Goal: Communication & Community: Answer question/provide support

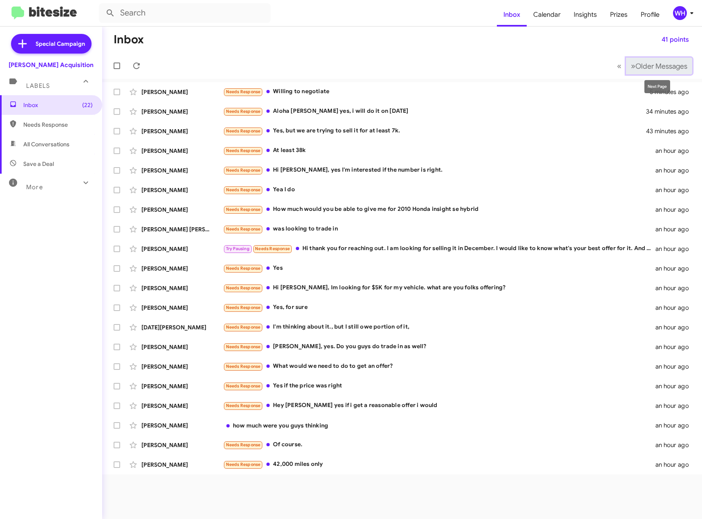
click at [627, 68] on button "» Next Older Messages" at bounding box center [659, 66] width 66 height 17
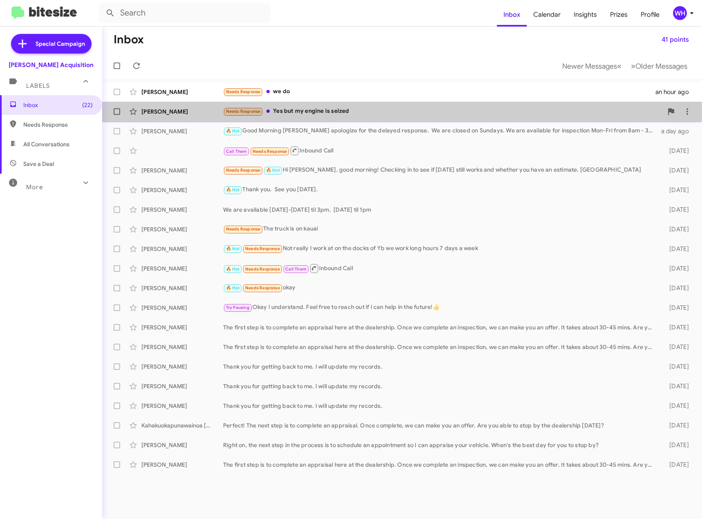
click at [166, 112] on div "[PERSON_NAME]" at bounding box center [182, 112] width 82 height 8
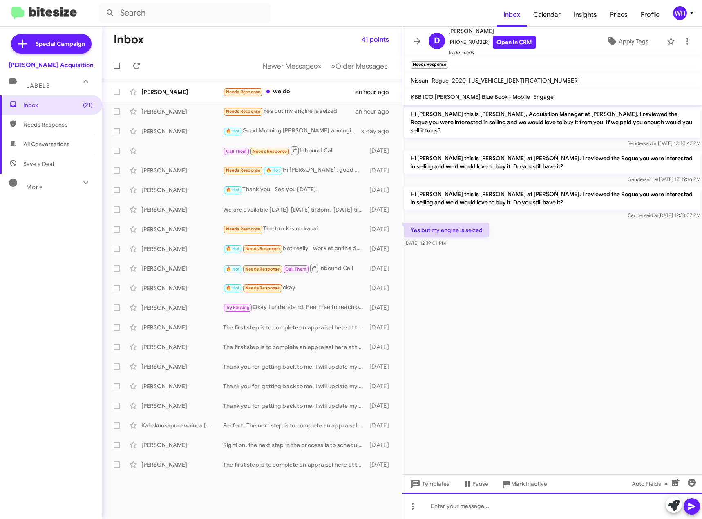
click at [467, 511] on div at bounding box center [553, 506] width 300 height 26
click at [695, 511] on icon at bounding box center [692, 507] width 10 height 10
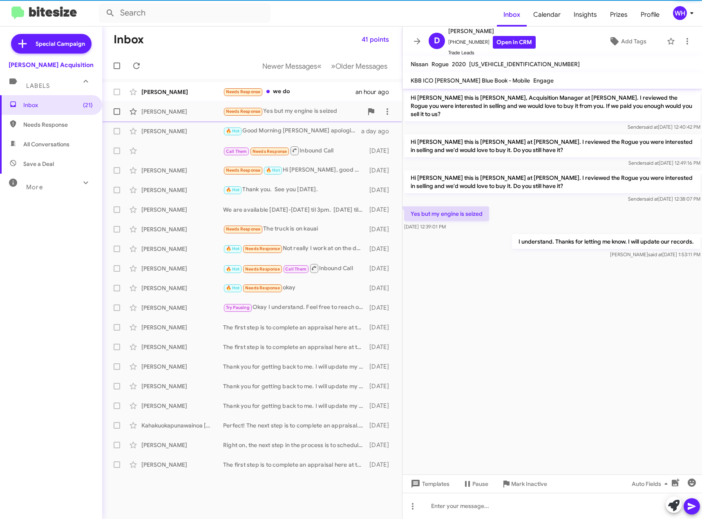
click at [165, 90] on div "[PERSON_NAME]" at bounding box center [182, 92] width 82 height 8
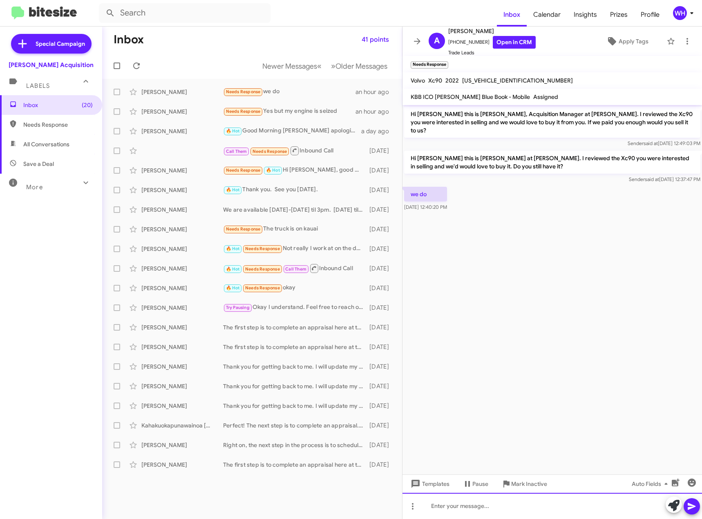
click at [459, 499] on div at bounding box center [553, 506] width 300 height 26
click at [424, 484] on span "Templates" at bounding box center [429, 484] width 40 height 15
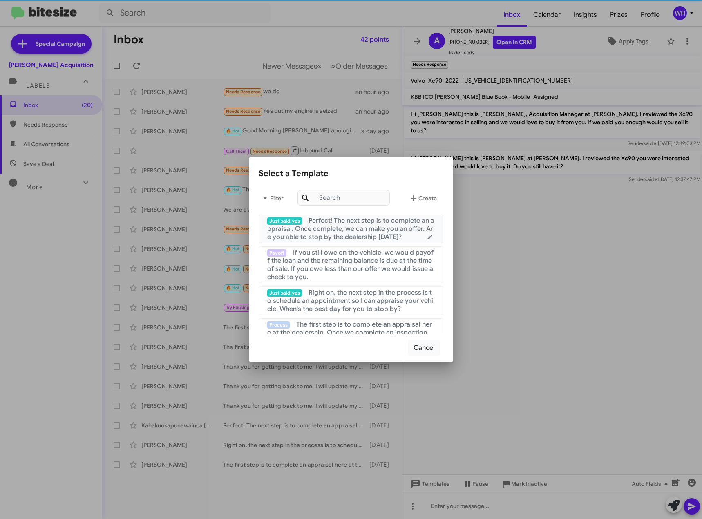
click at [343, 229] on span "Perfect! The next step is to complete an appraisal. Once complete, we can make …" at bounding box center [350, 229] width 167 height 25
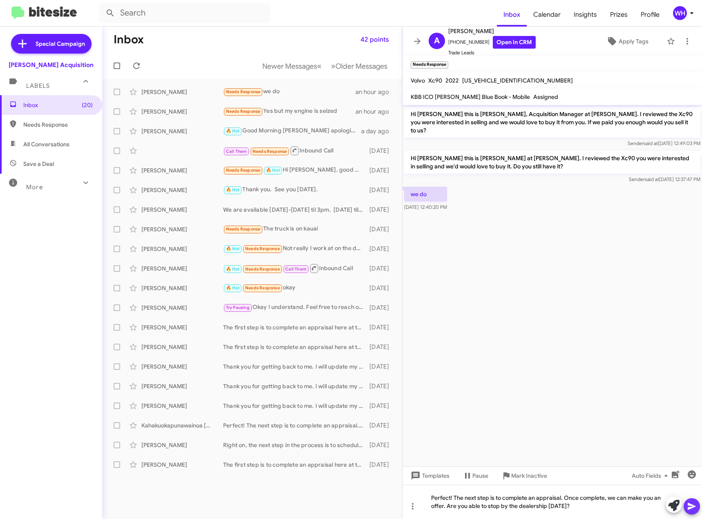
drag, startPoint x: 692, startPoint y: 506, endPoint x: 689, endPoint y: 502, distance: 5.0
click at [692, 505] on icon at bounding box center [692, 506] width 8 height 7
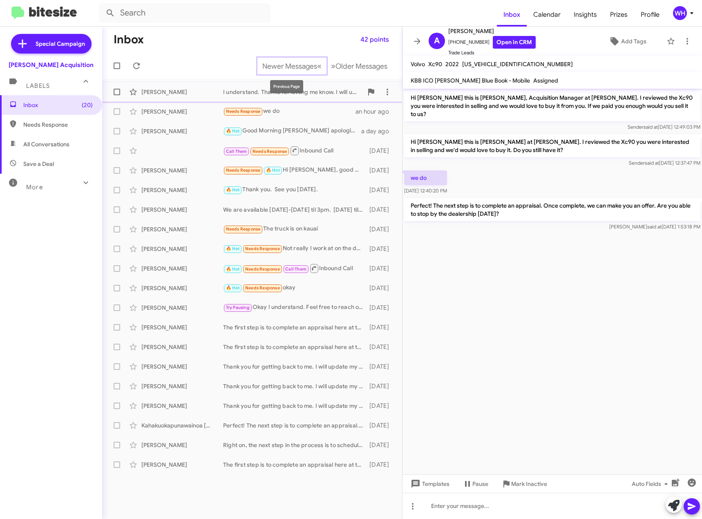
drag, startPoint x: 298, startPoint y: 68, endPoint x: 316, endPoint y: 92, distance: 29.9
click at [298, 68] on span "Newer Messages" at bounding box center [289, 66] width 55 height 9
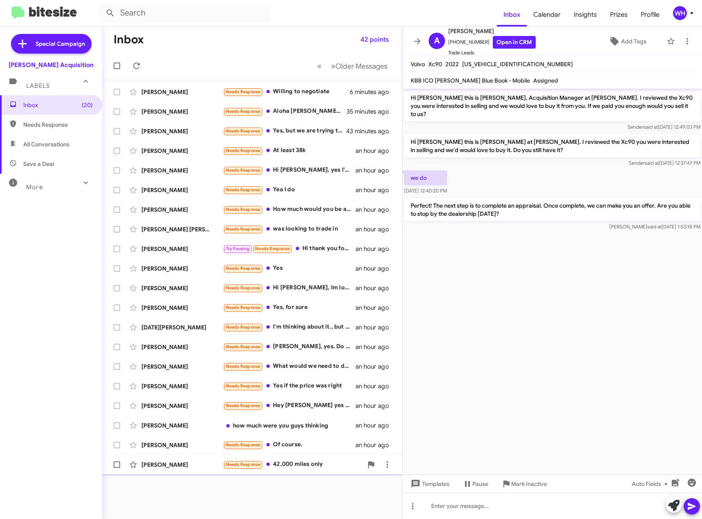
click at [163, 468] on div "[PERSON_NAME]" at bounding box center [182, 465] width 82 height 8
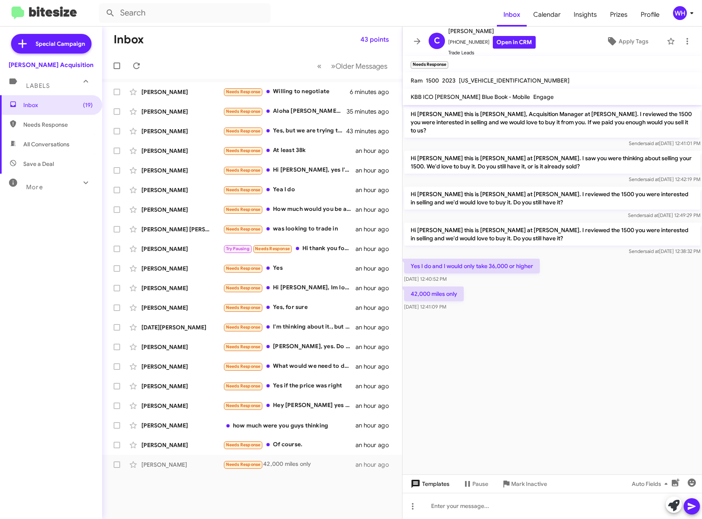
click at [438, 481] on span "Templates" at bounding box center [429, 484] width 40 height 15
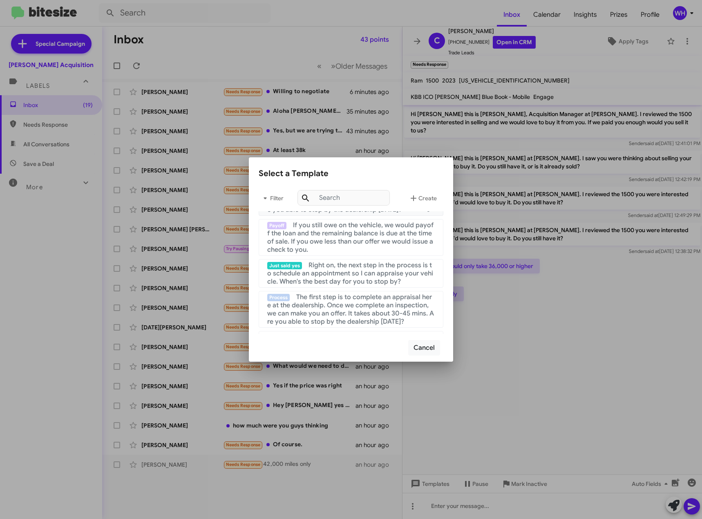
scroll to position [41, 0]
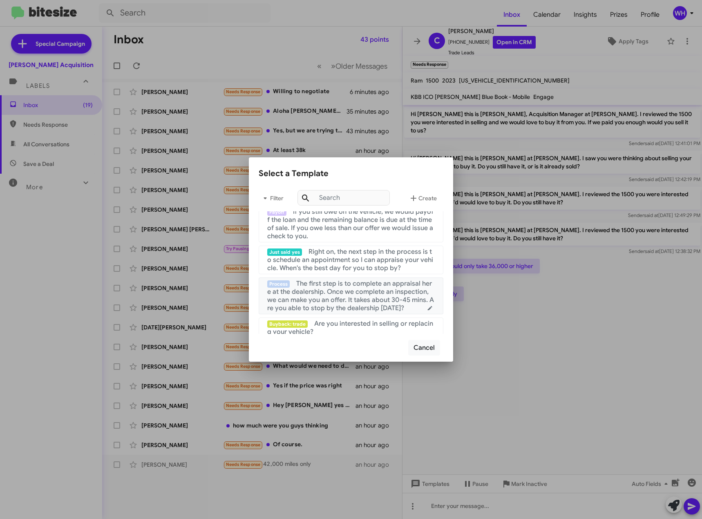
click at [334, 296] on span "The first step is to complete an appraisal here at the dealership. Once we comp…" at bounding box center [350, 296] width 167 height 33
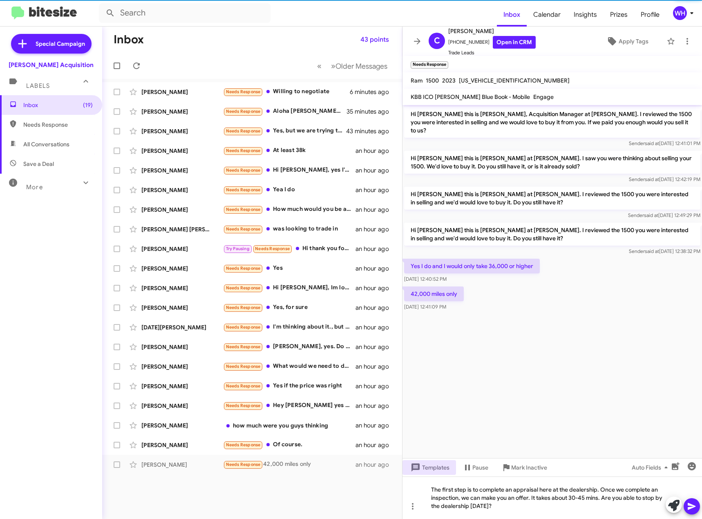
click at [693, 499] on span at bounding box center [692, 506] width 10 height 16
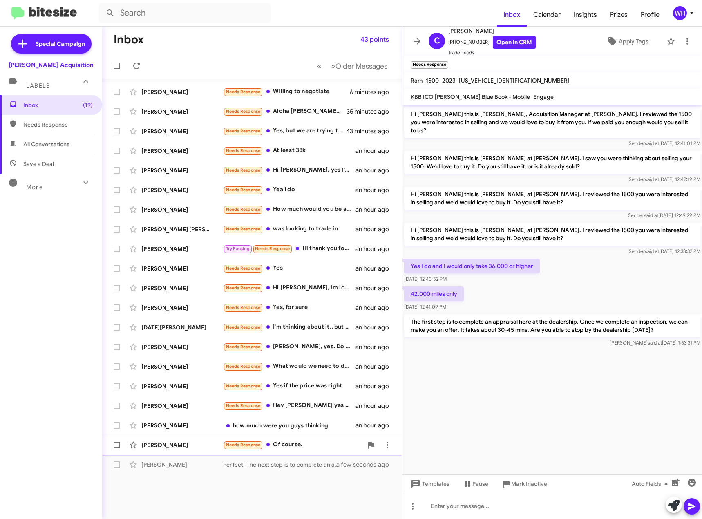
drag, startPoint x: 149, startPoint y: 444, endPoint x: 153, endPoint y: 437, distance: 7.5
click at [149, 444] on div "[PERSON_NAME]" at bounding box center [182, 445] width 82 height 8
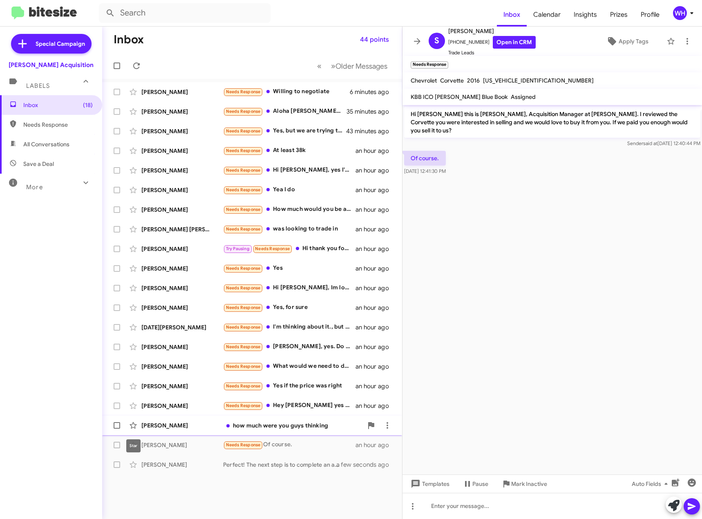
drag, startPoint x: 140, startPoint y: 422, endPoint x: 163, endPoint y: 417, distance: 23.3
click at [141, 422] on span at bounding box center [133, 426] width 16 height 10
click at [171, 426] on div "[PERSON_NAME]" at bounding box center [182, 426] width 82 height 8
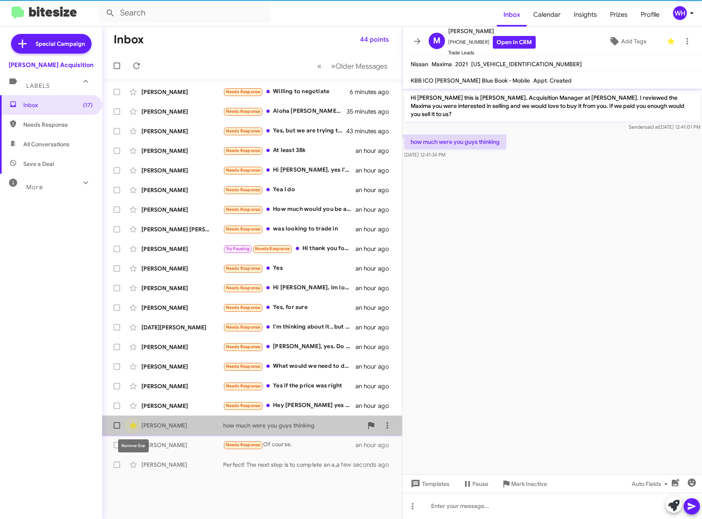
drag, startPoint x: 134, startPoint y: 426, endPoint x: 167, endPoint y: 426, distance: 33.1
click at [134, 426] on icon at bounding box center [133, 425] width 7 height 7
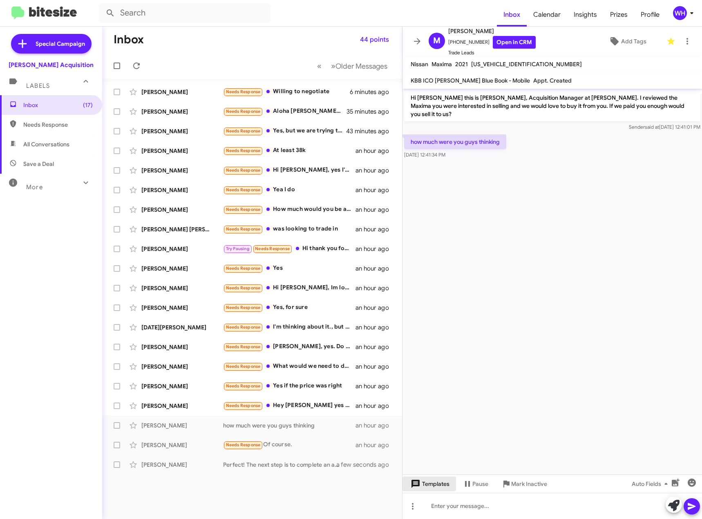
click at [432, 488] on span "Templates" at bounding box center [429, 484] width 40 height 15
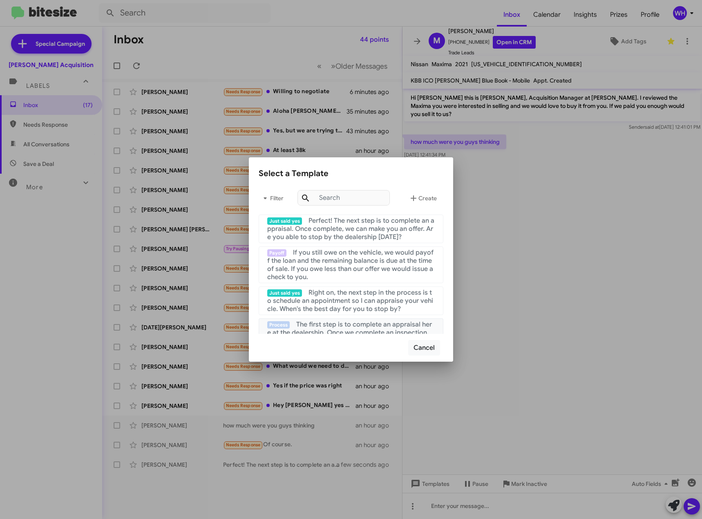
click at [336, 328] on span "The first step is to complete an appraisal here at the dealership. Once we comp…" at bounding box center [350, 337] width 167 height 33
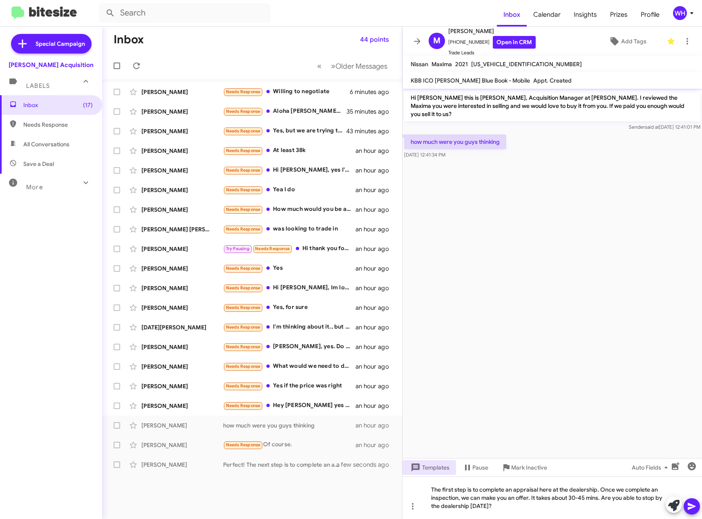
click at [692, 503] on icon at bounding box center [692, 507] width 10 height 10
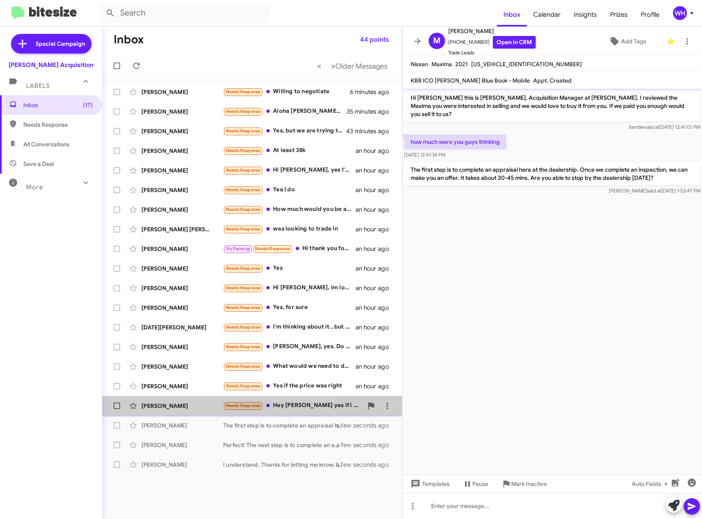
click at [162, 404] on div "[PERSON_NAME]" at bounding box center [182, 406] width 82 height 8
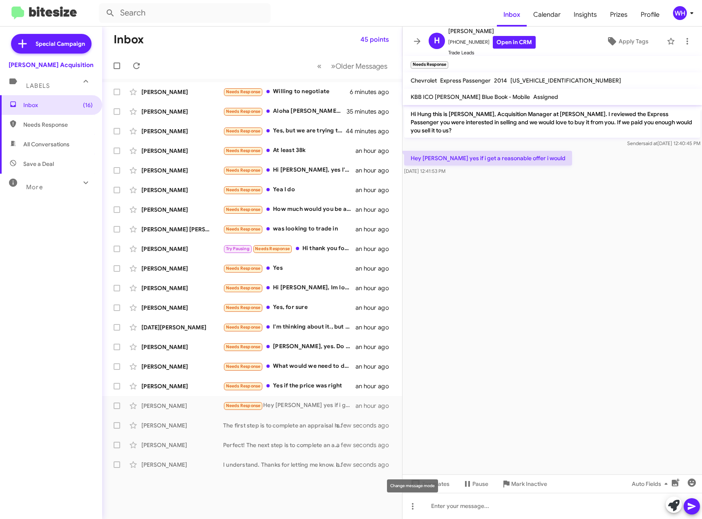
drag, startPoint x: 425, startPoint y: 483, endPoint x: 427, endPoint y: 464, distance: 19.3
click at [426, 482] on div "Change message mode" at bounding box center [412, 486] width 51 height 13
click at [447, 484] on span "Templates" at bounding box center [429, 484] width 40 height 15
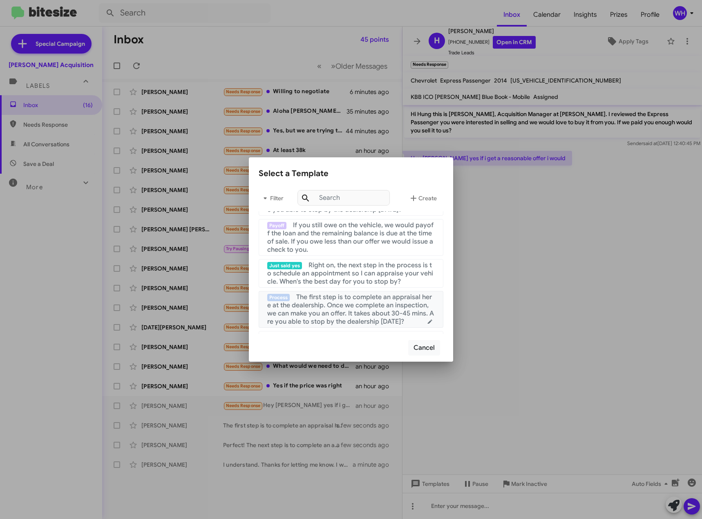
scroll to position [41, 0]
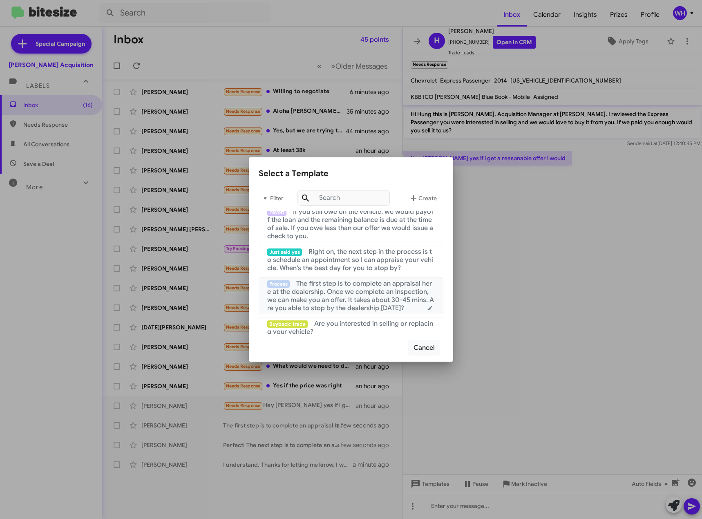
click at [339, 292] on span "The first step is to complete an appraisal here at the dealership. Once we comp…" at bounding box center [350, 296] width 167 height 33
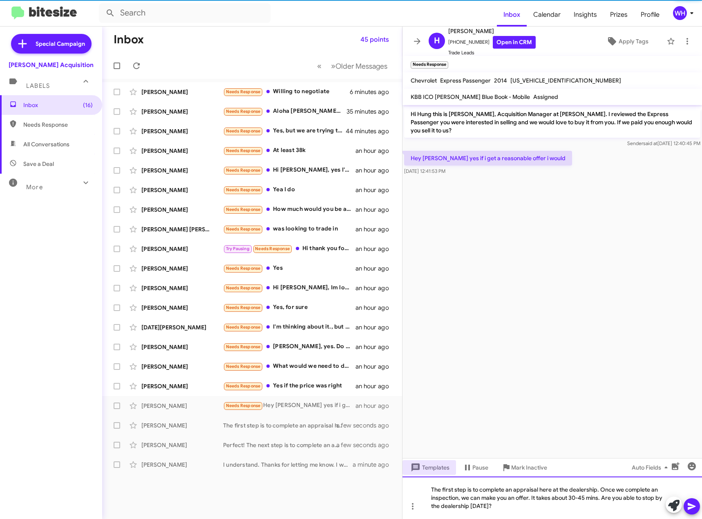
click at [694, 515] on div "The first step is to complete an appraisal here at the dealership. Once we comp…" at bounding box center [553, 498] width 300 height 43
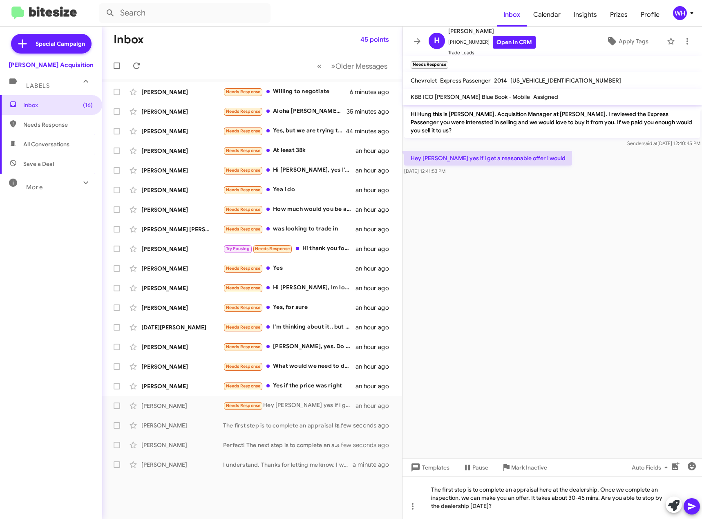
click at [691, 504] on icon at bounding box center [692, 506] width 8 height 7
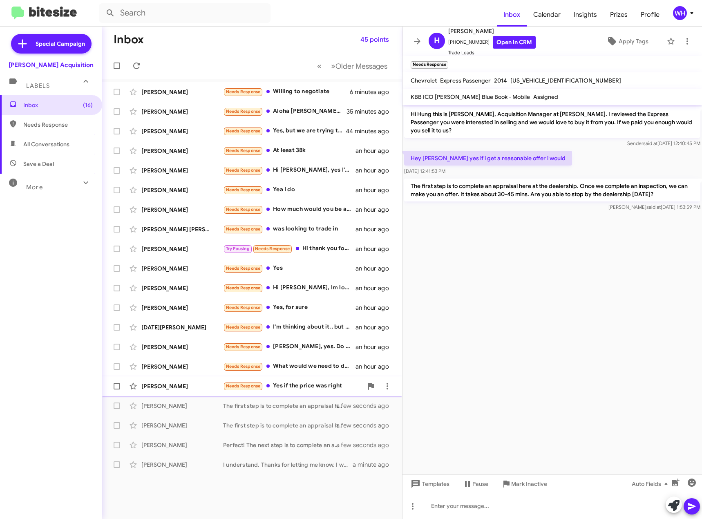
click at [159, 384] on div "[PERSON_NAME]" at bounding box center [182, 386] width 82 height 8
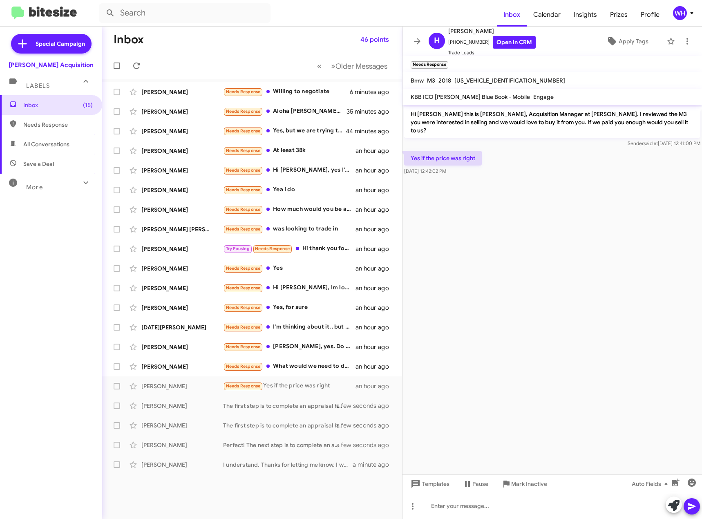
drag, startPoint x: 512, startPoint y: 375, endPoint x: 497, endPoint y: 431, distance: 58.0
click at [513, 376] on cdk-virtual-scroll-viewport "Hi [PERSON_NAME] this is [PERSON_NAME], Acquisition Manager at [PERSON_NAME]. I…" at bounding box center [553, 290] width 300 height 370
click at [432, 488] on span "Templates" at bounding box center [429, 484] width 40 height 15
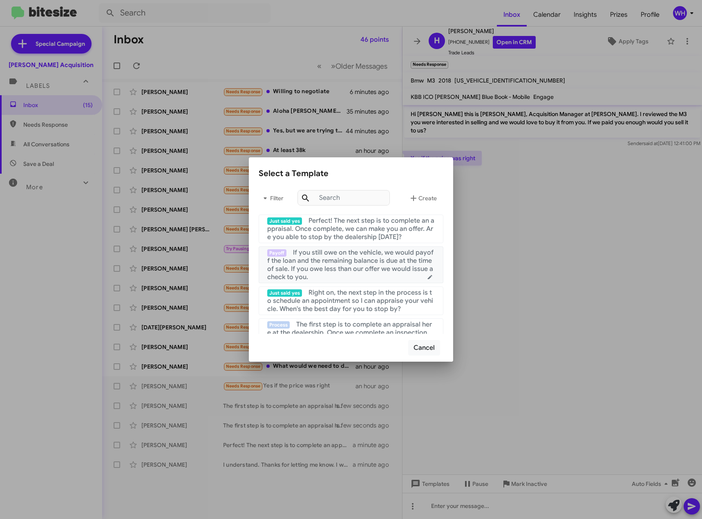
drag, startPoint x: 327, startPoint y: 264, endPoint x: 342, endPoint y: 271, distance: 17.2
click at [326, 264] on span "If you still owe on the vehicle, we would payoff the loan and the remaining bal…" at bounding box center [350, 265] width 166 height 33
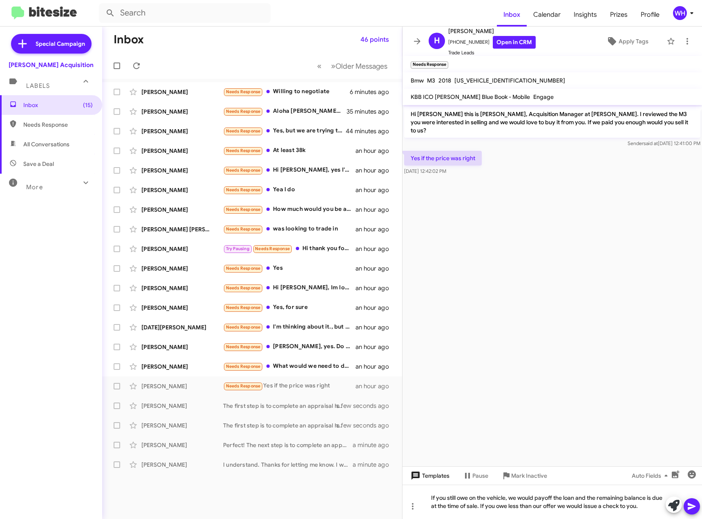
click at [442, 473] on span "Templates" at bounding box center [429, 476] width 40 height 15
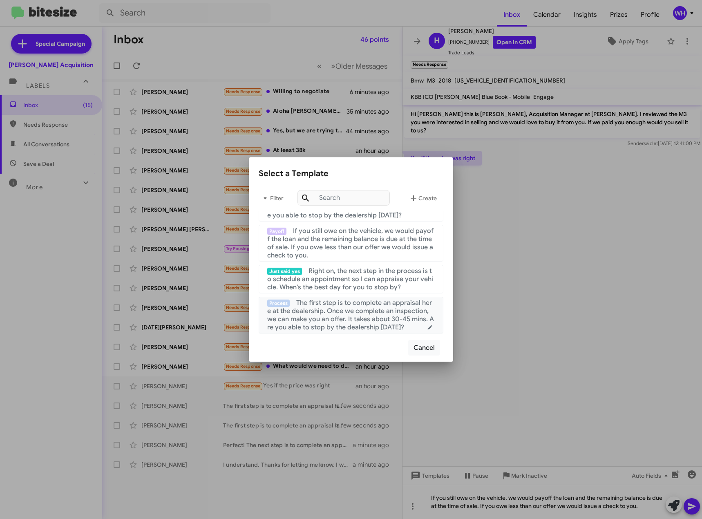
scroll to position [41, 0]
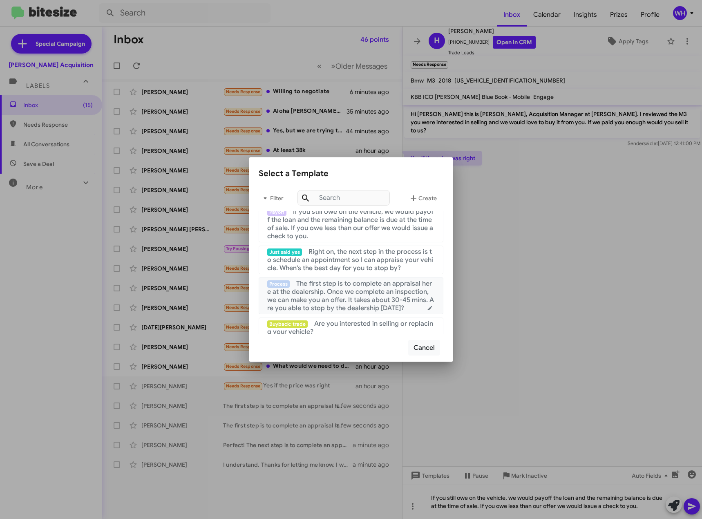
click at [367, 301] on span "The first step is to complete an appraisal here at the dealership. Once we comp…" at bounding box center [350, 296] width 167 height 33
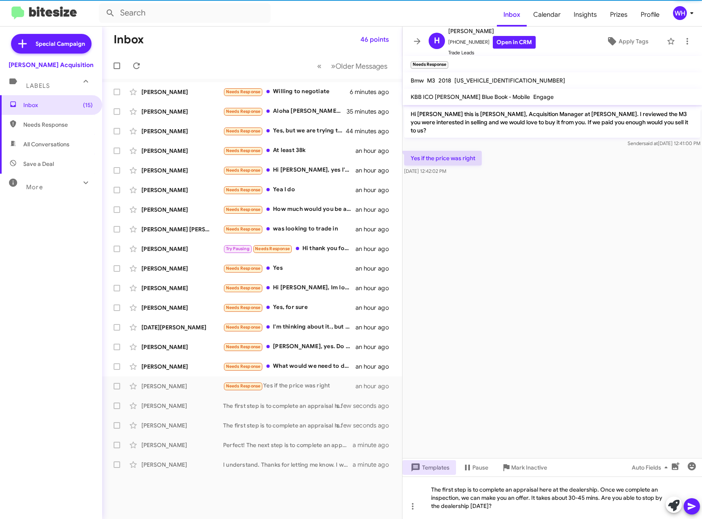
click at [691, 510] on icon at bounding box center [692, 507] width 10 height 10
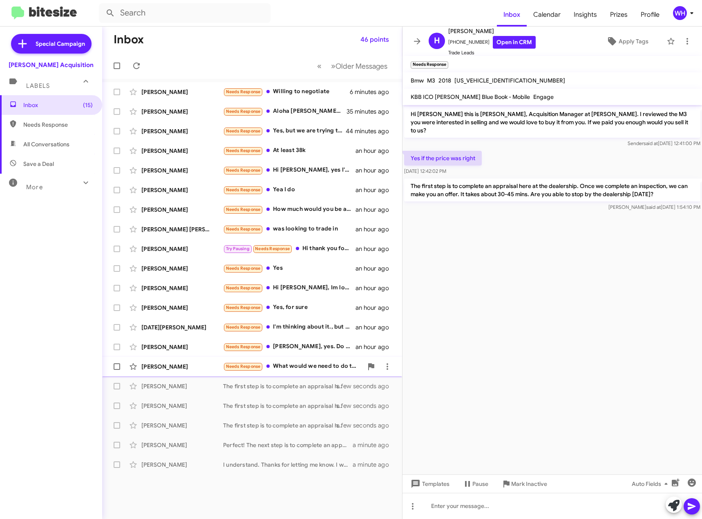
drag, startPoint x: 181, startPoint y: 370, endPoint x: 220, endPoint y: 370, distance: 39.7
click at [181, 370] on div "[PERSON_NAME]" at bounding box center [182, 367] width 82 height 8
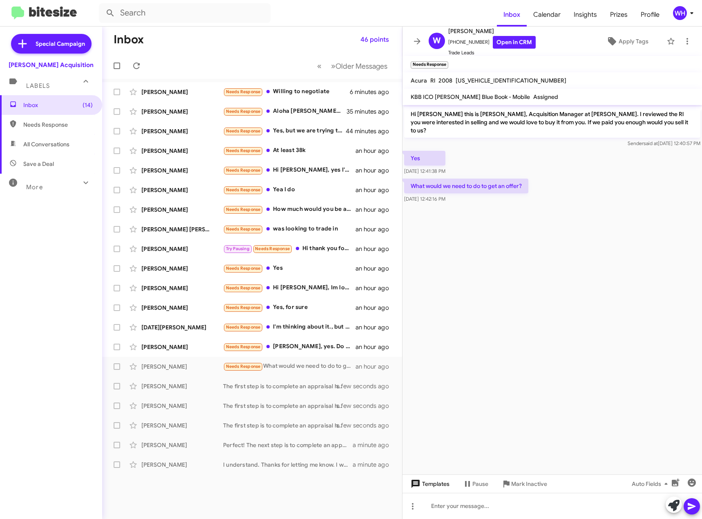
click at [430, 482] on span "Templates" at bounding box center [429, 484] width 40 height 15
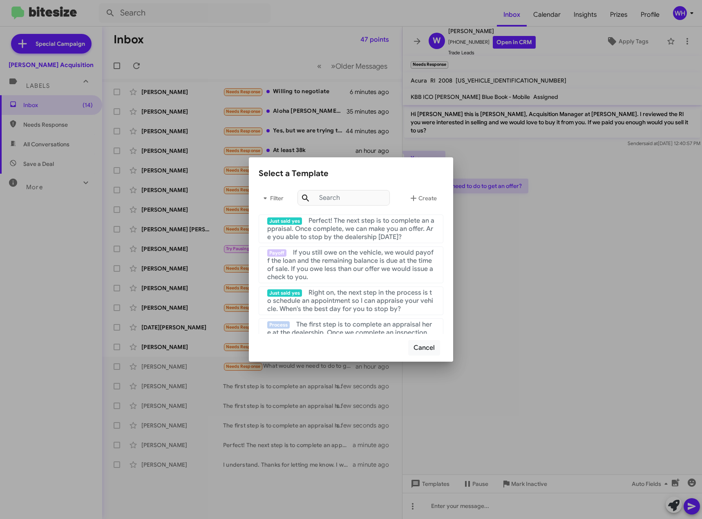
scroll to position [41, 0]
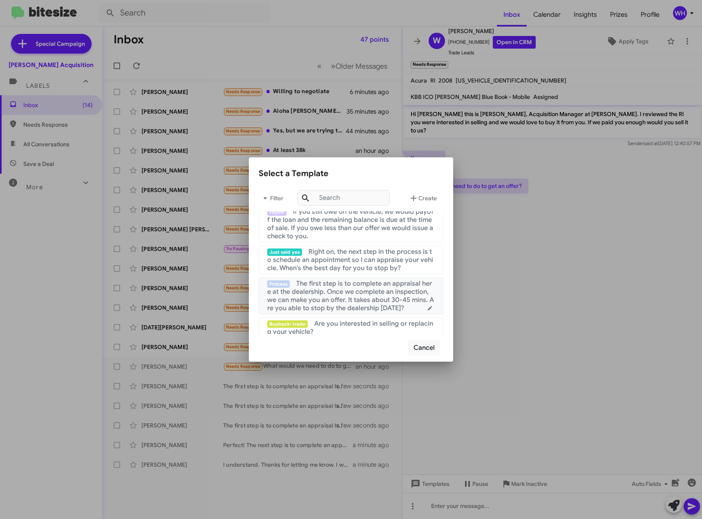
drag, startPoint x: 345, startPoint y: 290, endPoint x: 367, endPoint y: 299, distance: 24.0
click at [345, 291] on span "The first step is to complete an appraisal here at the dealership. Once we comp…" at bounding box center [350, 296] width 167 height 33
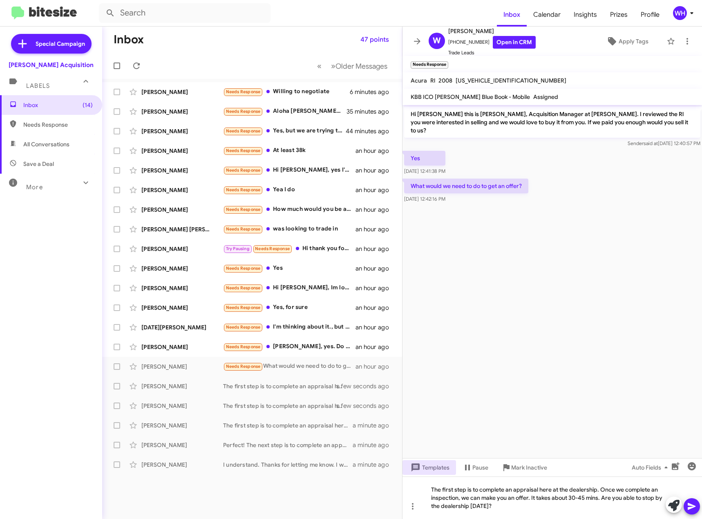
drag, startPoint x: 691, startPoint y: 510, endPoint x: 594, endPoint y: 461, distance: 109.3
click at [689, 506] on icon at bounding box center [692, 507] width 10 height 10
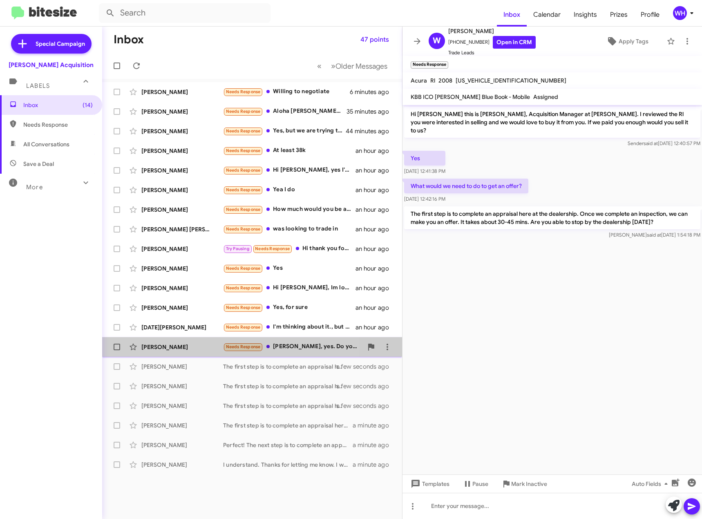
drag, startPoint x: 173, startPoint y: 344, endPoint x: 227, endPoint y: 335, distance: 54.6
click at [173, 344] on div "[PERSON_NAME]" at bounding box center [182, 347] width 82 height 8
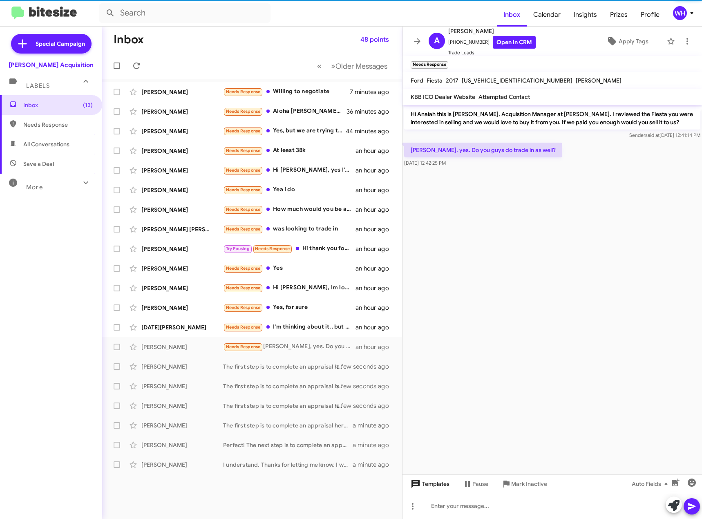
click at [434, 488] on span "Templates" at bounding box center [429, 484] width 40 height 15
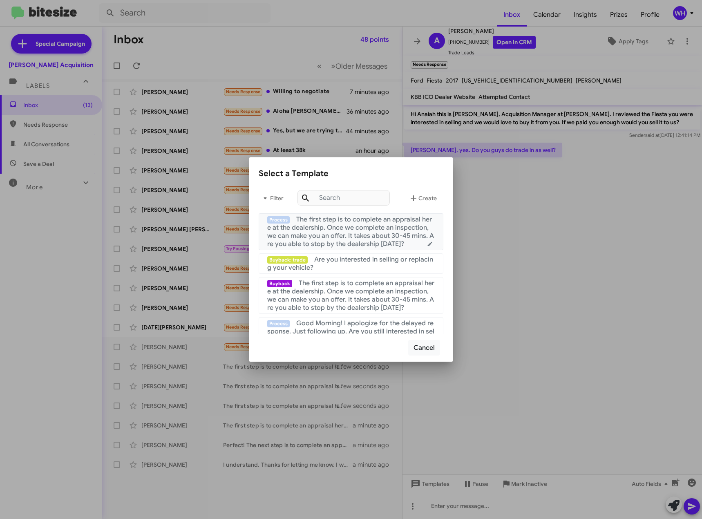
scroll to position [164, 0]
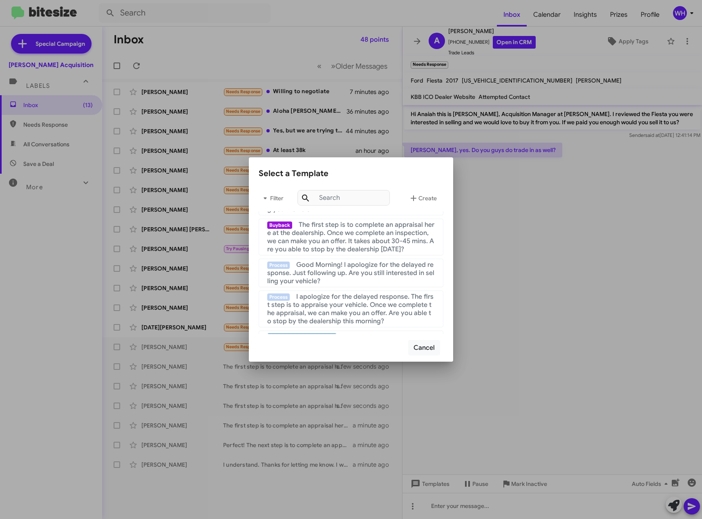
click at [471, 511] on div at bounding box center [351, 259] width 702 height 519
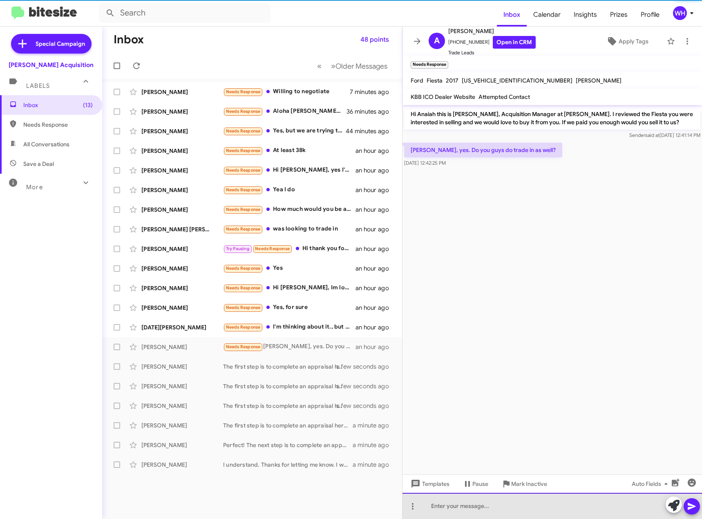
click at [473, 506] on div at bounding box center [553, 506] width 300 height 26
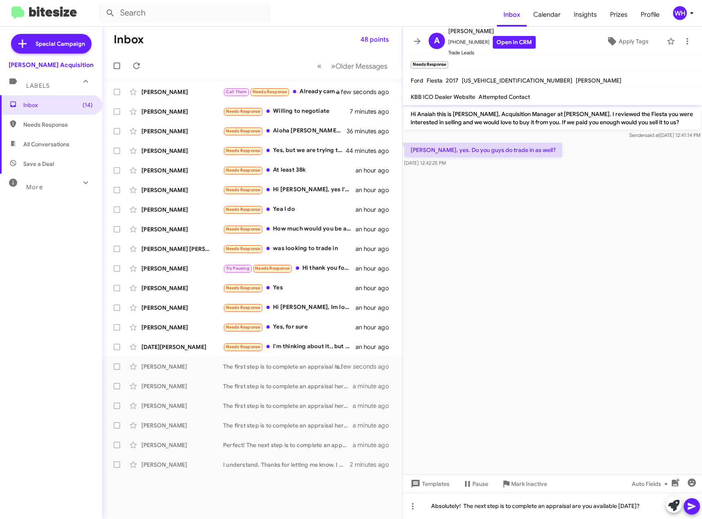
click at [692, 510] on icon at bounding box center [692, 507] width 10 height 10
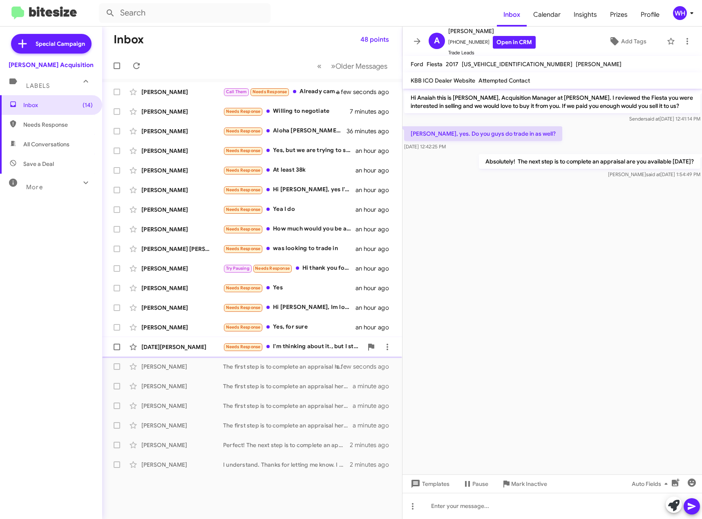
click at [173, 343] on div "[DATE][PERSON_NAME]" at bounding box center [182, 347] width 82 height 8
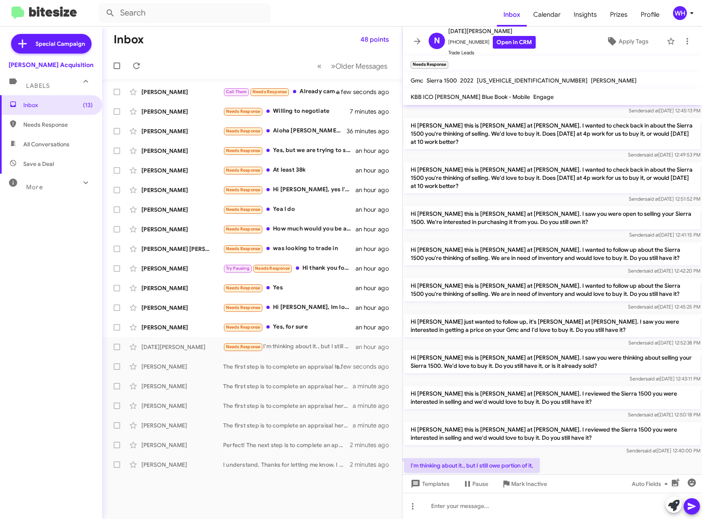
scroll to position [171, 0]
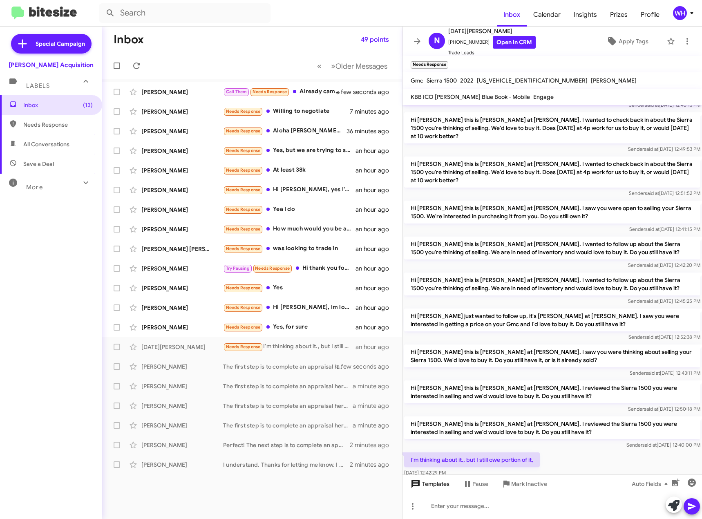
click at [432, 489] on span "Templates" at bounding box center [429, 484] width 40 height 15
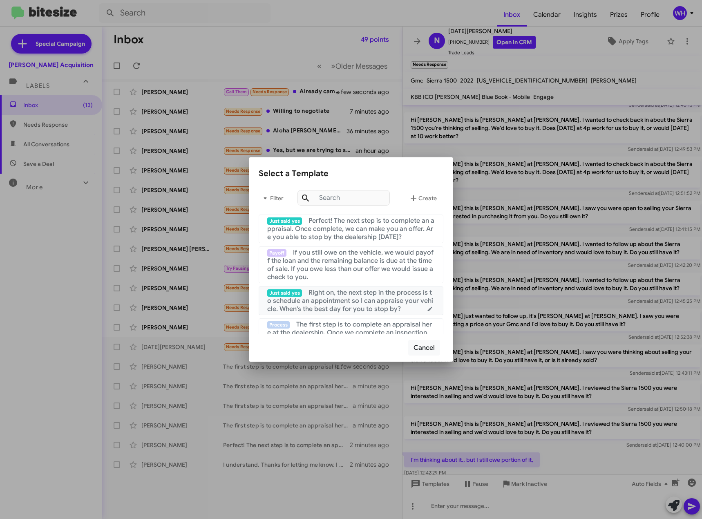
scroll to position [41, 0]
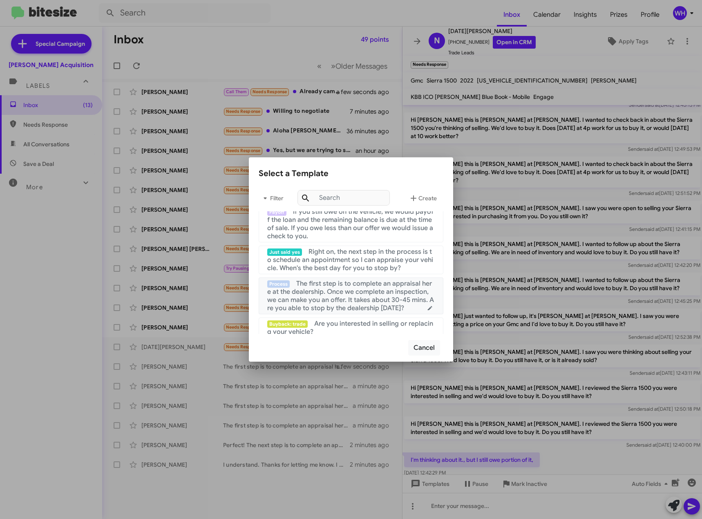
click at [353, 284] on span "The first step is to complete an appraisal here at the dealership. Once we comp…" at bounding box center [350, 296] width 167 height 33
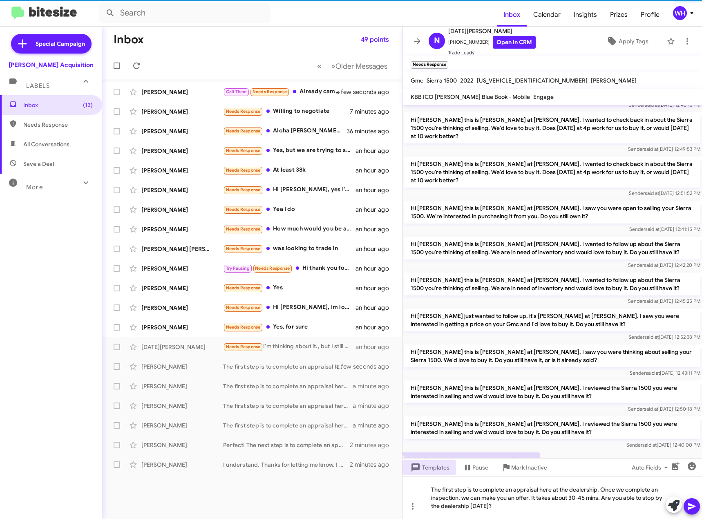
drag, startPoint x: 694, startPoint y: 509, endPoint x: 680, endPoint y: 499, distance: 17.3
click at [693, 508] on icon at bounding box center [692, 507] width 10 height 10
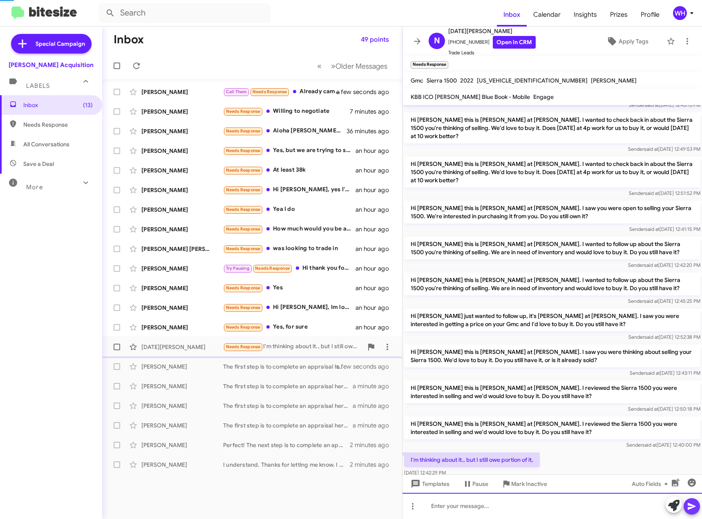
scroll to position [0, 0]
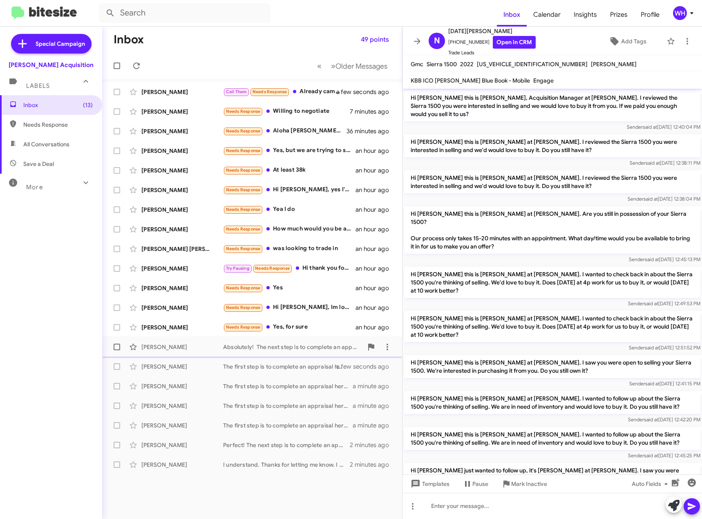
drag, startPoint x: 173, startPoint y: 334, endPoint x: 185, endPoint y: 345, distance: 16.2
click at [173, 334] on div "[PERSON_NAME] Needs Response Yes, for sure an hour ago" at bounding box center [252, 327] width 287 height 16
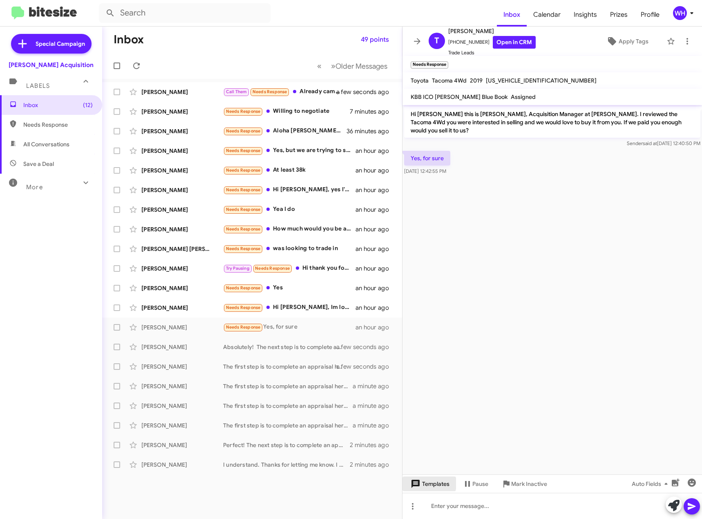
click at [414, 484] on icon at bounding box center [416, 484] width 8 height 8
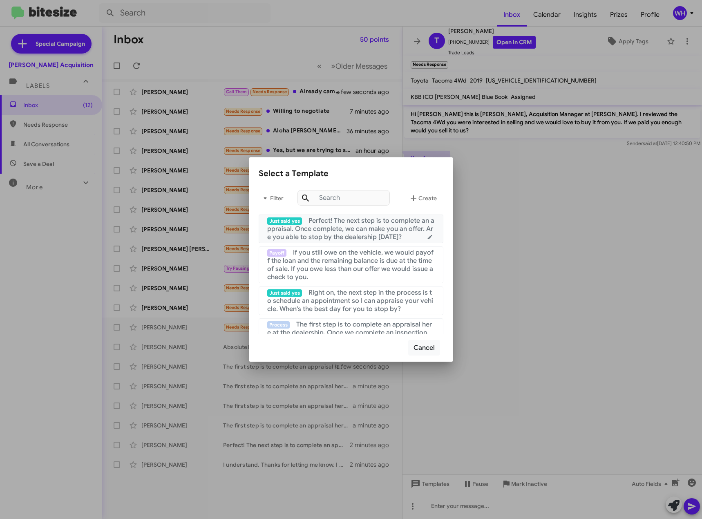
click at [328, 224] on span "Perfect! The next step is to complete an appraisal. Once complete, we can make …" at bounding box center [350, 229] width 167 height 25
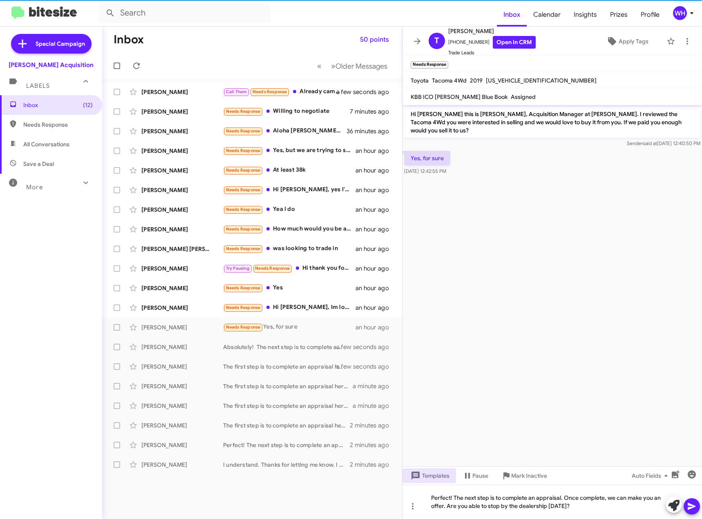
click at [697, 510] on icon at bounding box center [692, 507] width 10 height 10
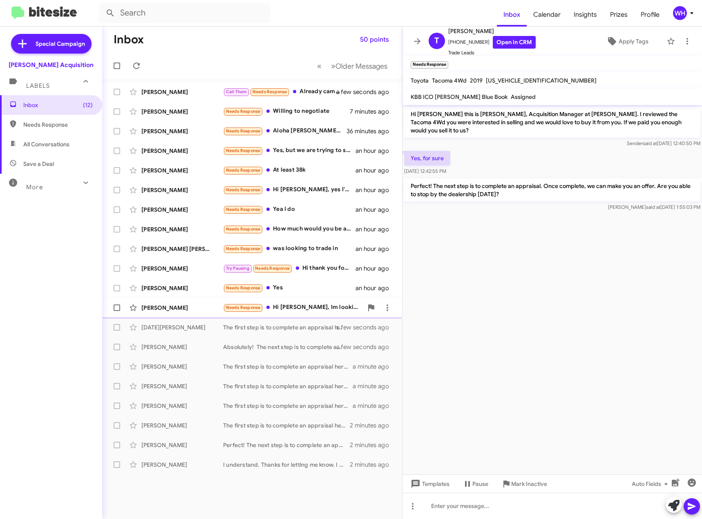
click at [188, 307] on div "[PERSON_NAME]" at bounding box center [182, 308] width 82 height 8
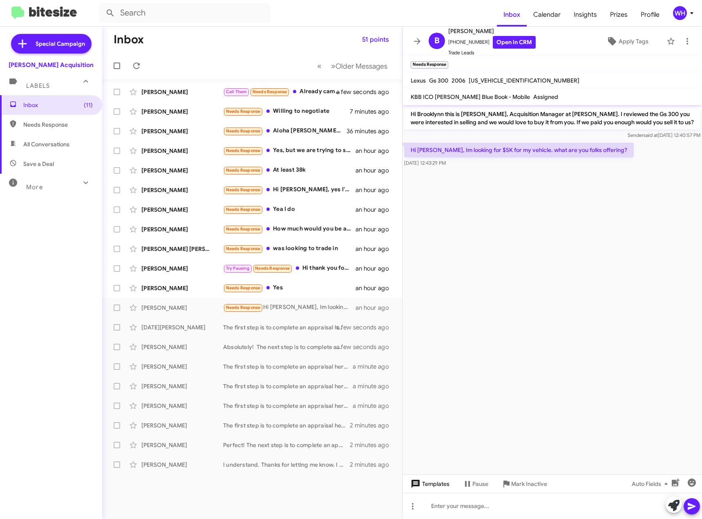
click at [426, 482] on span "Templates" at bounding box center [429, 484] width 40 height 15
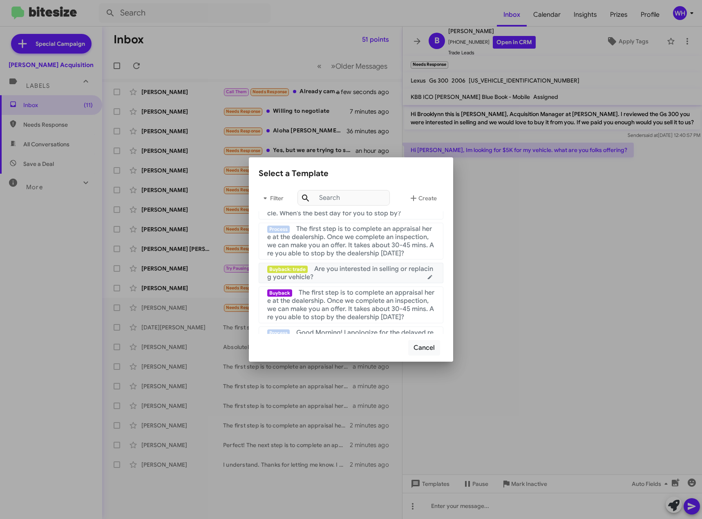
scroll to position [82, 0]
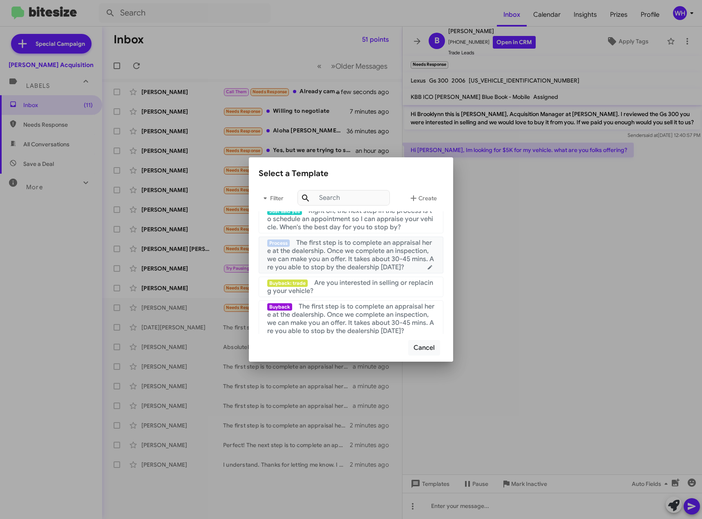
click at [330, 256] on span "The first step is to complete an appraisal here at the dealership. Once we comp…" at bounding box center [350, 255] width 167 height 33
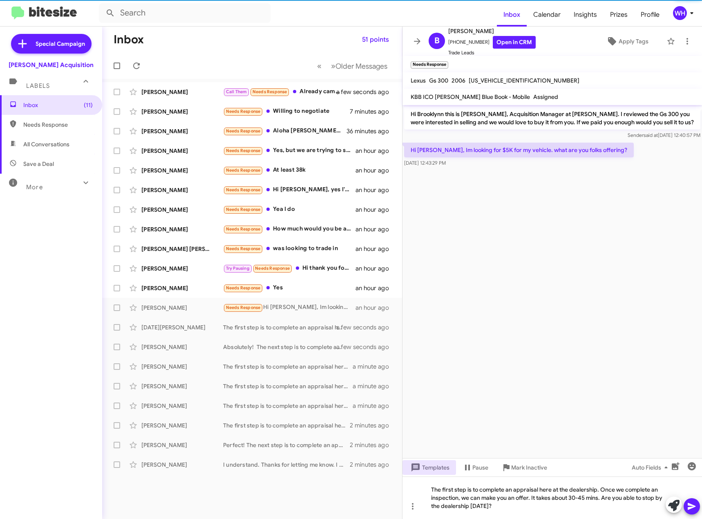
click at [692, 509] on icon at bounding box center [692, 507] width 10 height 10
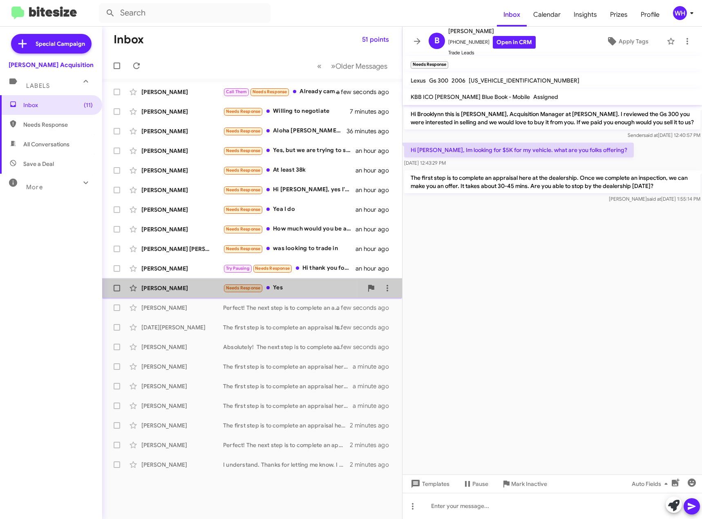
click at [173, 287] on div "[PERSON_NAME]" at bounding box center [182, 288] width 82 height 8
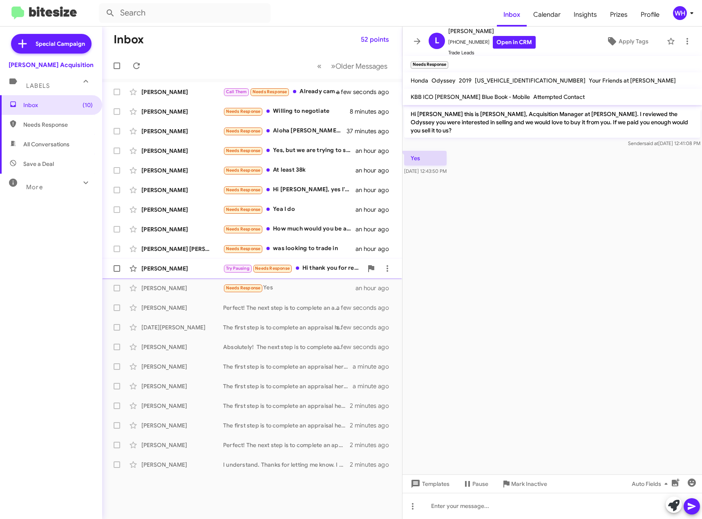
click at [157, 262] on div "[PERSON_NAME] Try Pausing Needs Response Hi thank you for reaching out. I am lo…" at bounding box center [252, 268] width 287 height 16
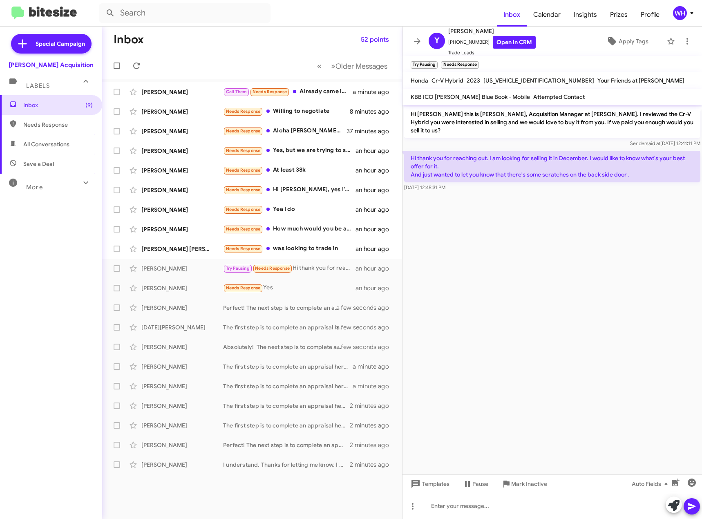
click at [554, 259] on cdk-virtual-scroll-viewport "Hi [PERSON_NAME] this is [PERSON_NAME], Acquisition Manager at [PERSON_NAME]. I…" at bounding box center [553, 290] width 300 height 370
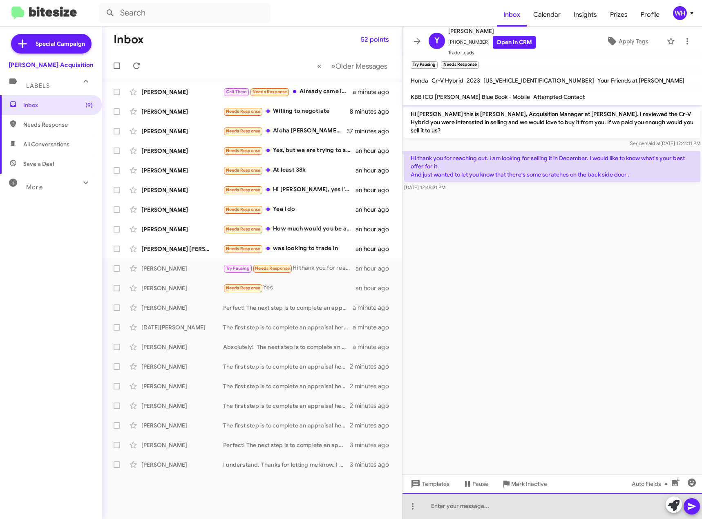
click at [486, 512] on div at bounding box center [553, 506] width 300 height 26
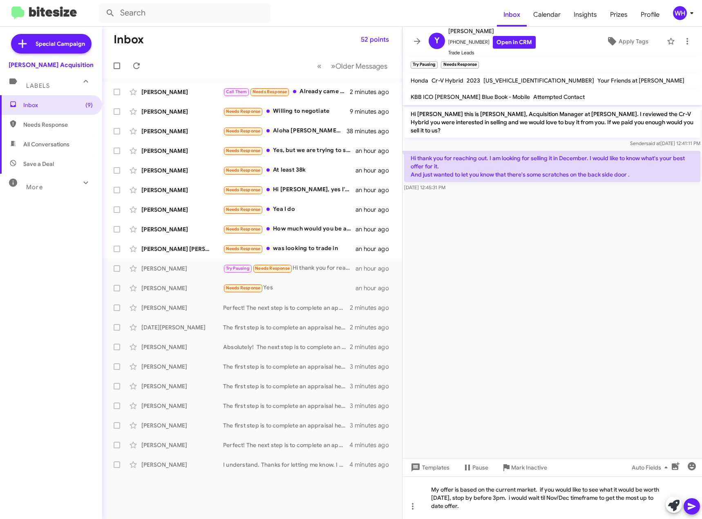
click at [699, 500] on div at bounding box center [683, 506] width 34 height 18
drag, startPoint x: 696, startPoint y: 504, endPoint x: 701, endPoint y: 497, distance: 8.4
click at [696, 503] on icon at bounding box center [692, 507] width 10 height 10
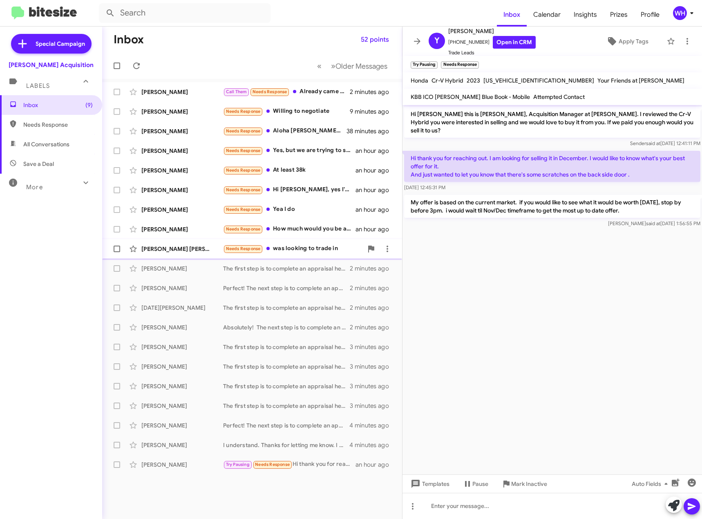
click at [152, 252] on div "[PERSON_NAME] [PERSON_NAME]" at bounding box center [182, 249] width 82 height 8
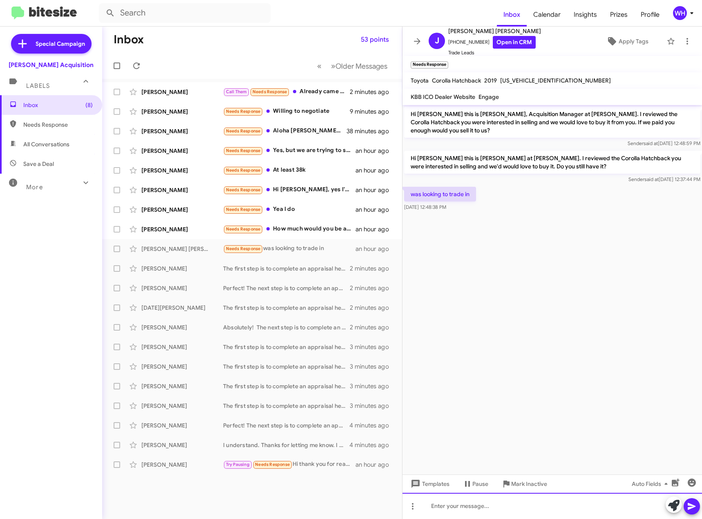
click at [447, 509] on div at bounding box center [553, 506] width 300 height 26
click at [690, 505] on icon at bounding box center [692, 506] width 8 height 7
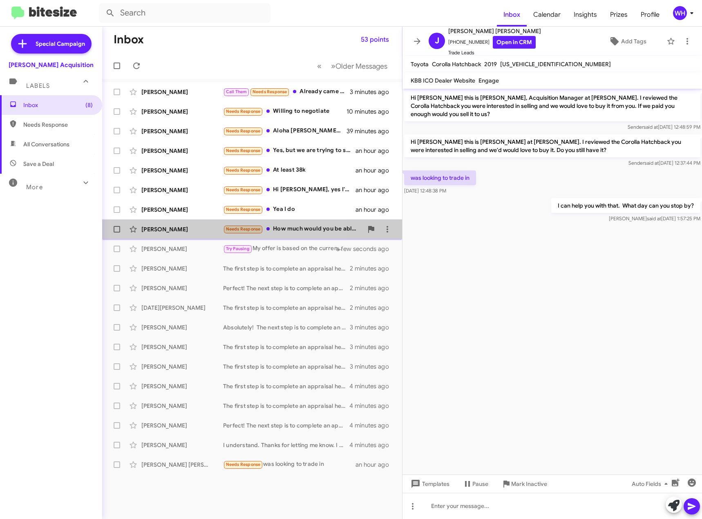
click at [167, 221] on div "[PERSON_NAME] Needs Response How much would you be able to give me for 2010 Hon…" at bounding box center [252, 229] width 287 height 16
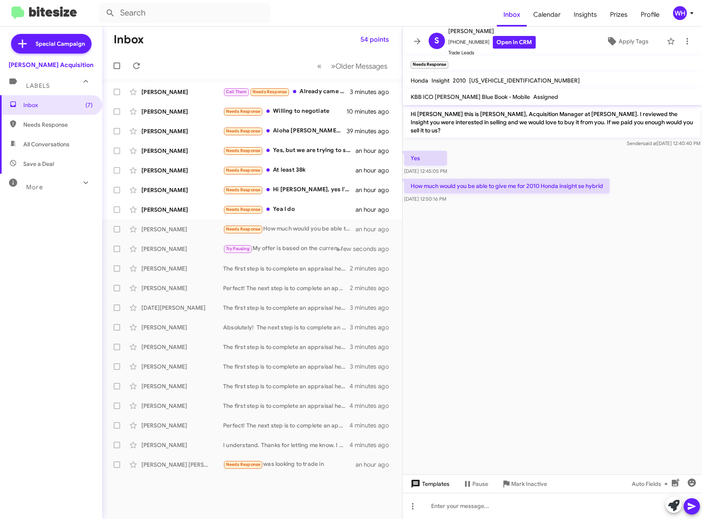
click at [435, 486] on span "Templates" at bounding box center [429, 484] width 40 height 15
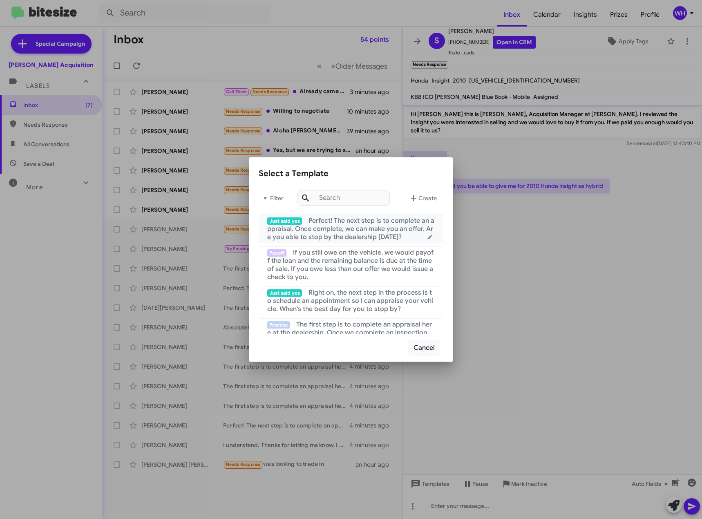
click at [349, 233] on span "Perfect! The next step is to complete an appraisal. Once complete, we can make …" at bounding box center [350, 229] width 167 height 25
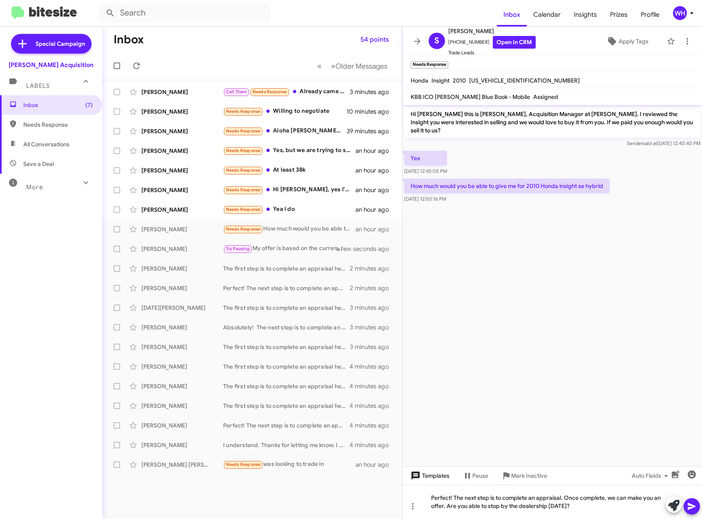
click at [428, 476] on span "Templates" at bounding box center [429, 476] width 40 height 15
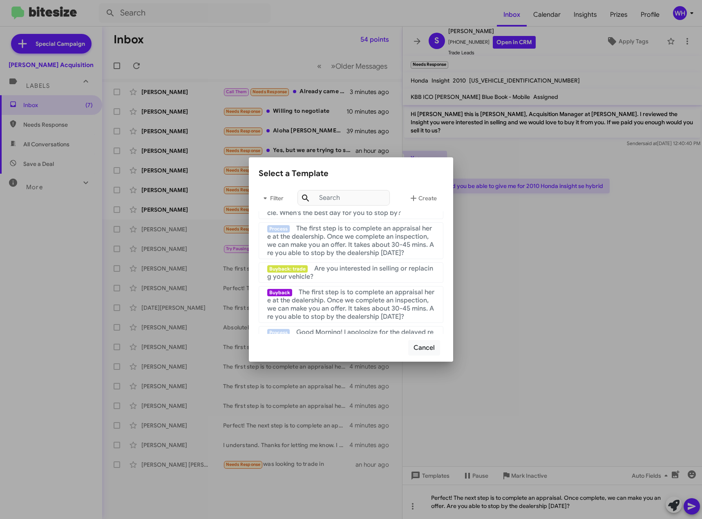
scroll to position [82, 0]
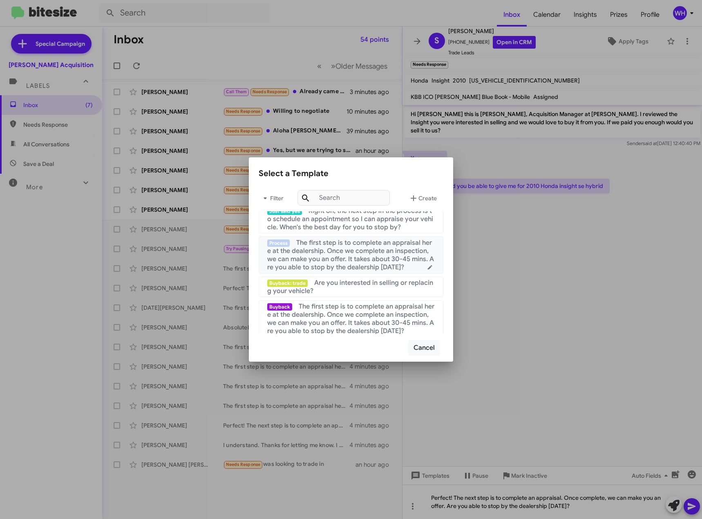
click at [357, 262] on span "The first step is to complete an appraisal here at the dealership. Once we comp…" at bounding box center [350, 255] width 167 height 33
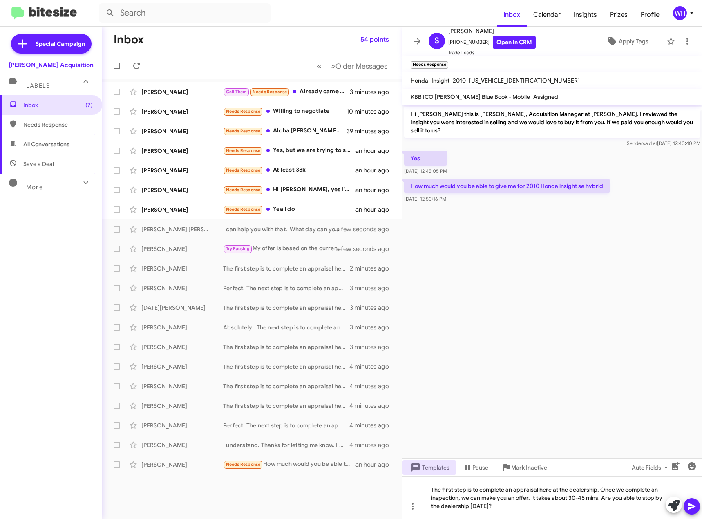
click at [694, 501] on span at bounding box center [692, 506] width 10 height 16
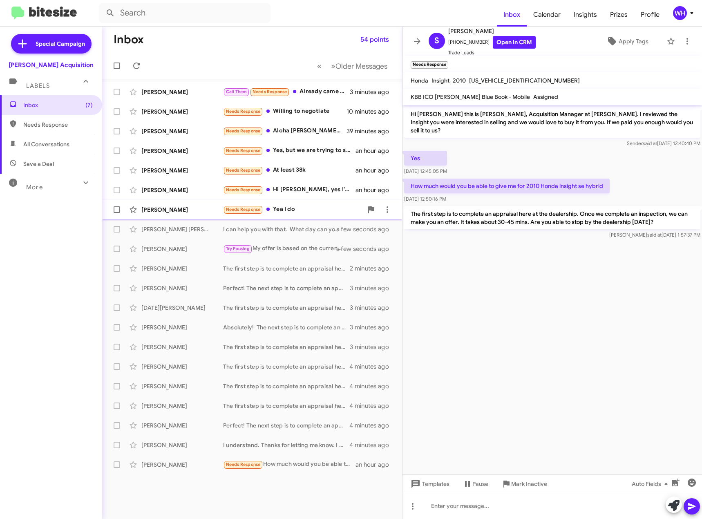
click at [157, 206] on div "[PERSON_NAME]" at bounding box center [182, 210] width 82 height 8
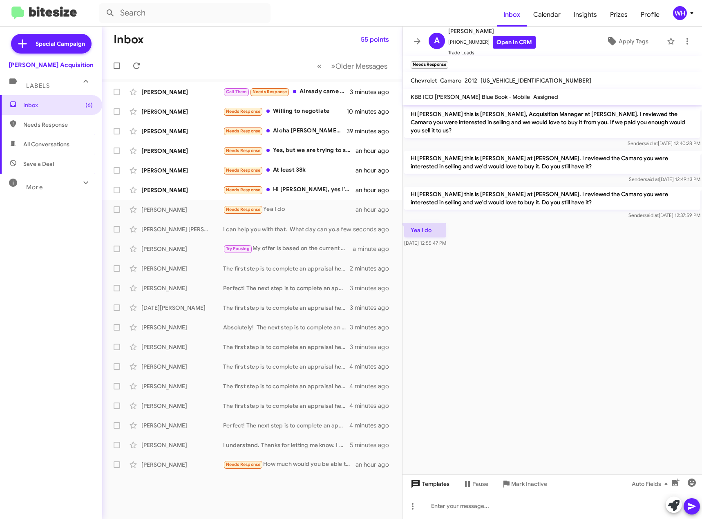
click at [444, 489] on span "Templates" at bounding box center [429, 484] width 40 height 15
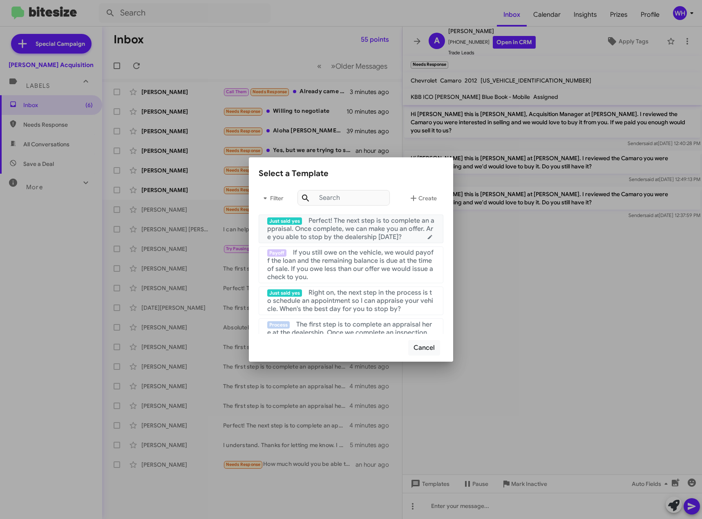
click at [361, 230] on span "Perfect! The next step is to complete an appraisal. Once complete, we can make …" at bounding box center [350, 229] width 167 height 25
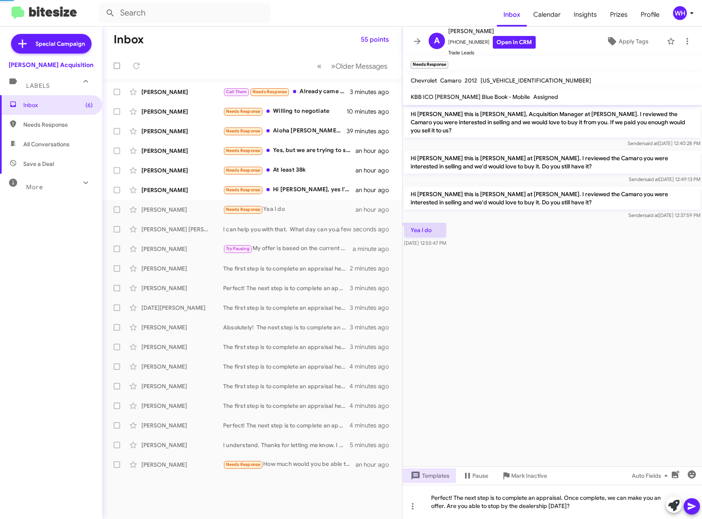
drag, startPoint x: 697, startPoint y: 509, endPoint x: 693, endPoint y: 500, distance: 10.3
click at [697, 509] on icon at bounding box center [692, 507] width 10 height 10
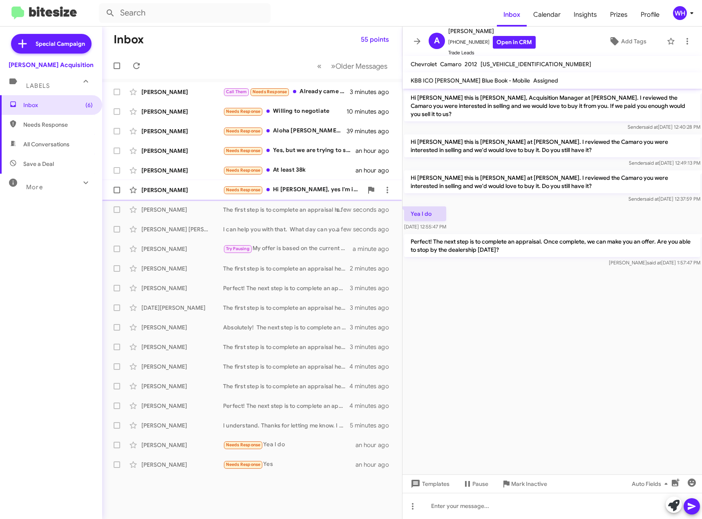
click at [175, 193] on div "[PERSON_NAME]" at bounding box center [182, 190] width 82 height 8
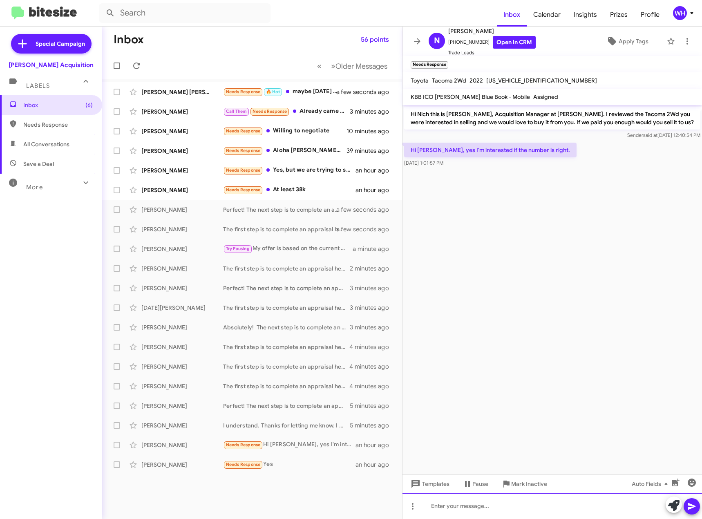
click at [441, 495] on div at bounding box center [553, 506] width 300 height 26
click at [442, 489] on span "Templates" at bounding box center [429, 484] width 40 height 15
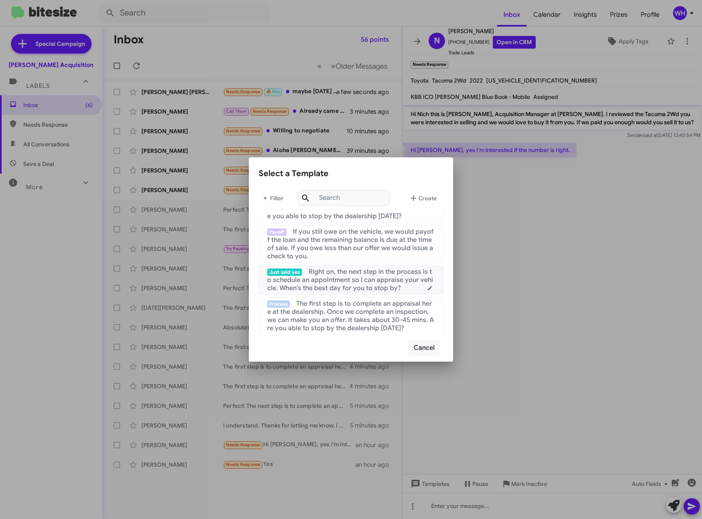
scroll to position [41, 0]
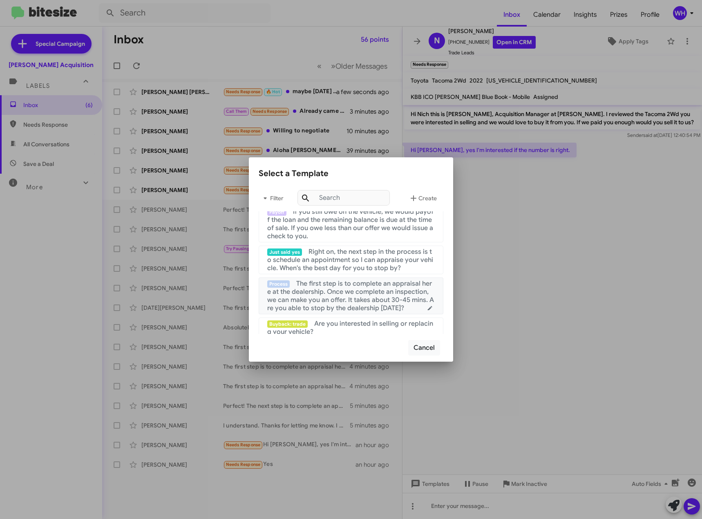
click at [359, 295] on span "The first step is to complete an appraisal here at the dealership. Once we comp…" at bounding box center [350, 296] width 167 height 33
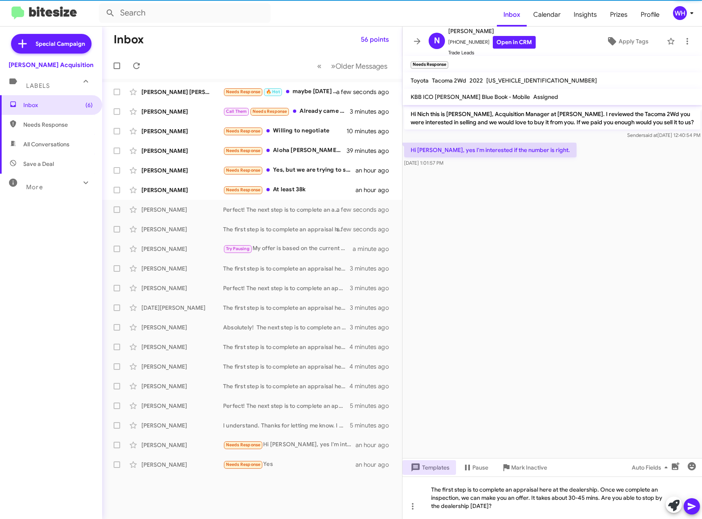
click at [693, 510] on icon at bounding box center [692, 507] width 10 height 10
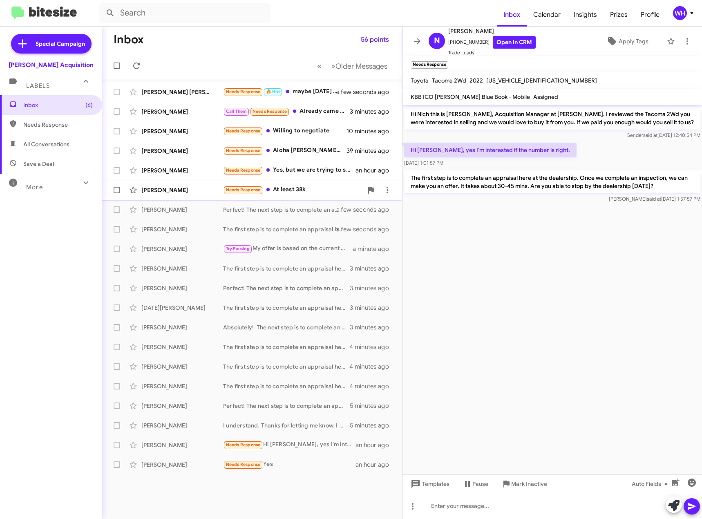
click at [160, 189] on div "[PERSON_NAME]" at bounding box center [182, 190] width 82 height 8
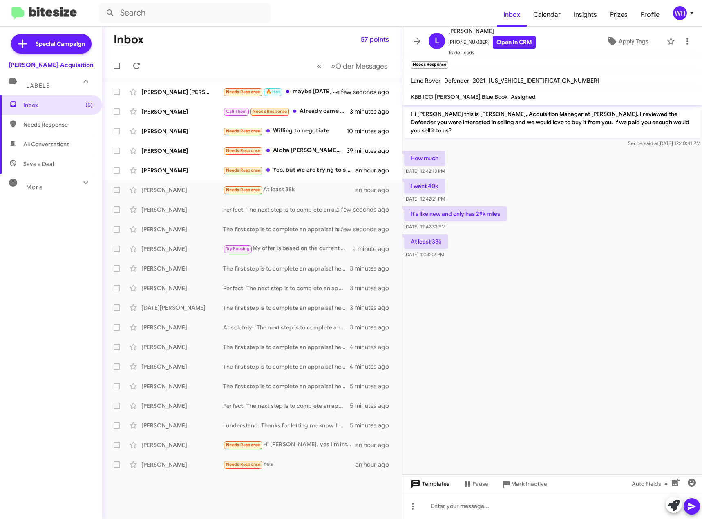
click at [430, 484] on span "Templates" at bounding box center [429, 484] width 40 height 15
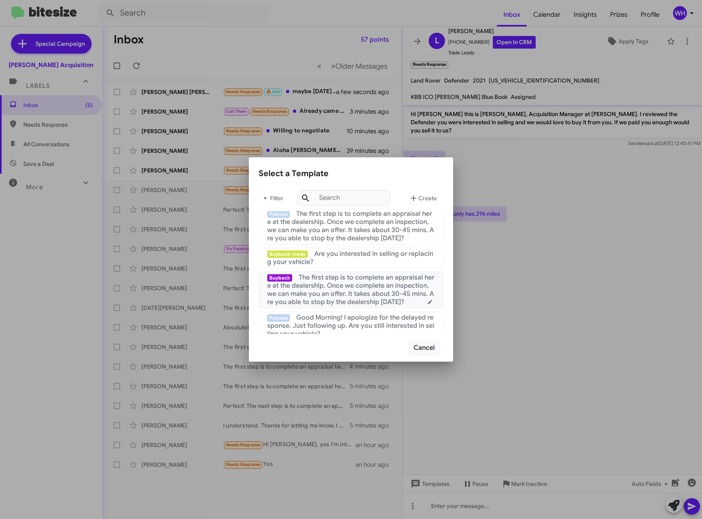
scroll to position [123, 0]
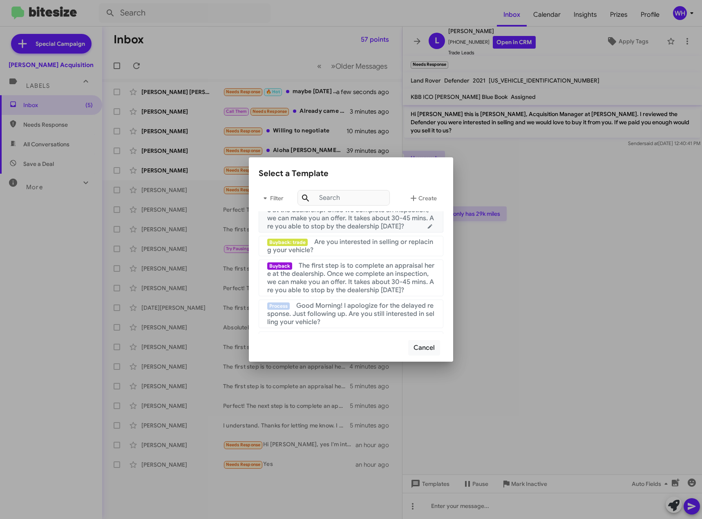
click at [350, 222] on span "The first step is to complete an appraisal here at the dealership. Once we comp…" at bounding box center [350, 214] width 167 height 33
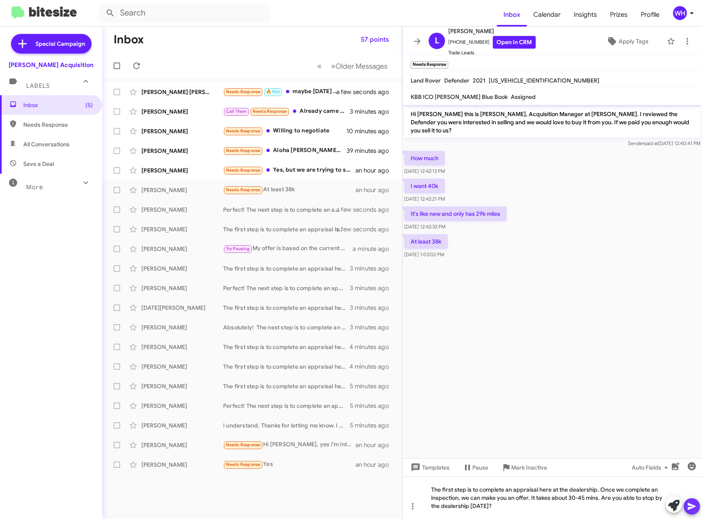
drag, startPoint x: 693, startPoint y: 505, endPoint x: 693, endPoint y: 513, distance: 7.8
click at [693, 505] on icon at bounding box center [692, 507] width 10 height 10
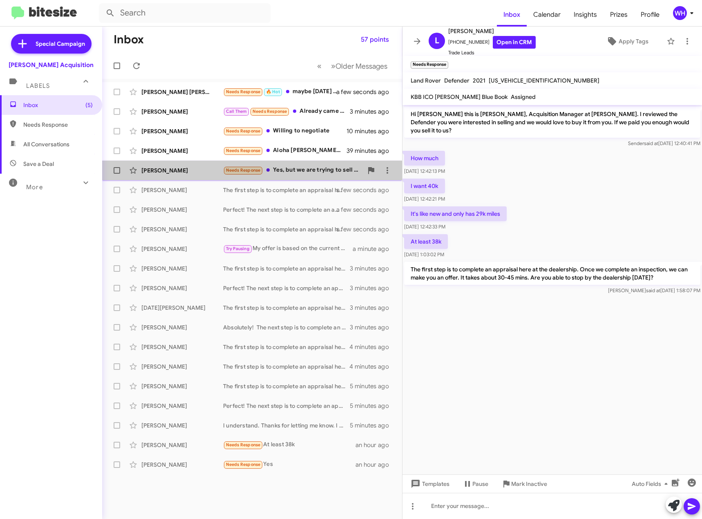
click at [179, 167] on div "[PERSON_NAME]" at bounding box center [182, 170] width 82 height 8
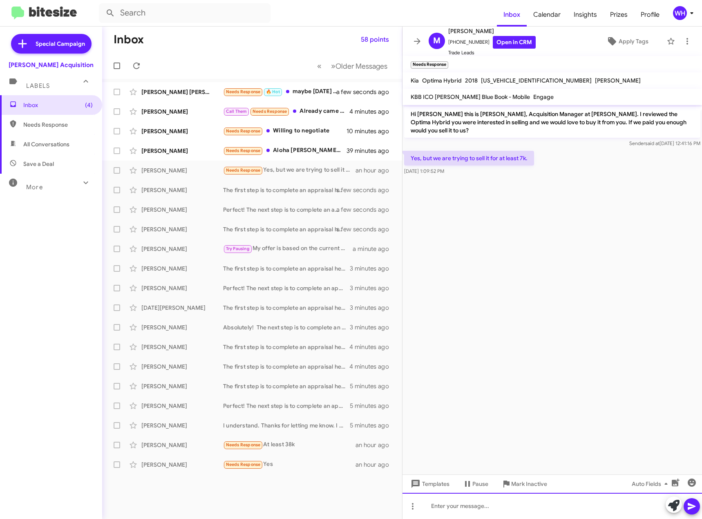
click at [444, 501] on div at bounding box center [553, 506] width 300 height 26
click at [689, 511] on span at bounding box center [692, 506] width 10 height 16
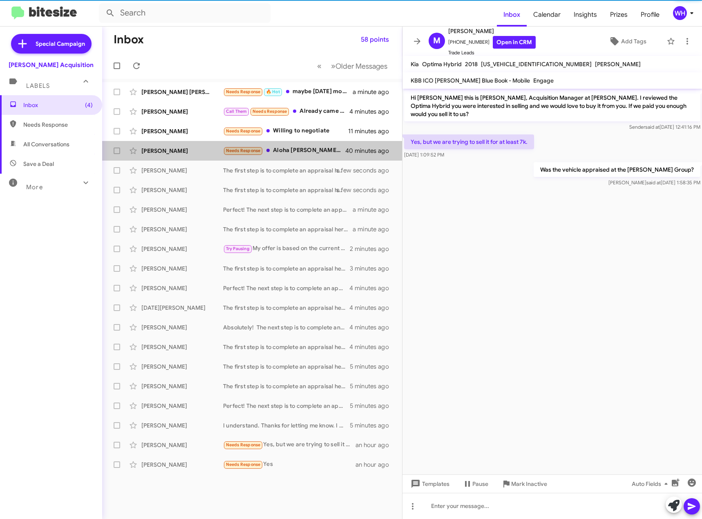
drag, startPoint x: 154, startPoint y: 153, endPoint x: 434, endPoint y: 173, distance: 280.8
click at [154, 153] on div "[PERSON_NAME]" at bounding box center [182, 151] width 82 height 8
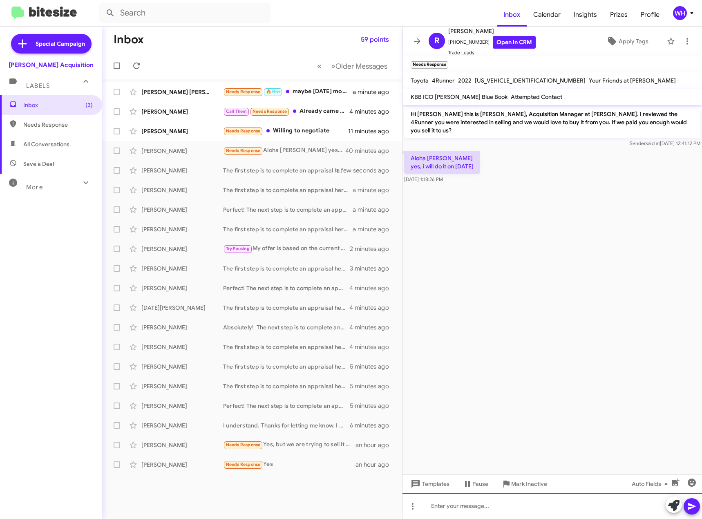
click at [469, 513] on div at bounding box center [553, 506] width 300 height 26
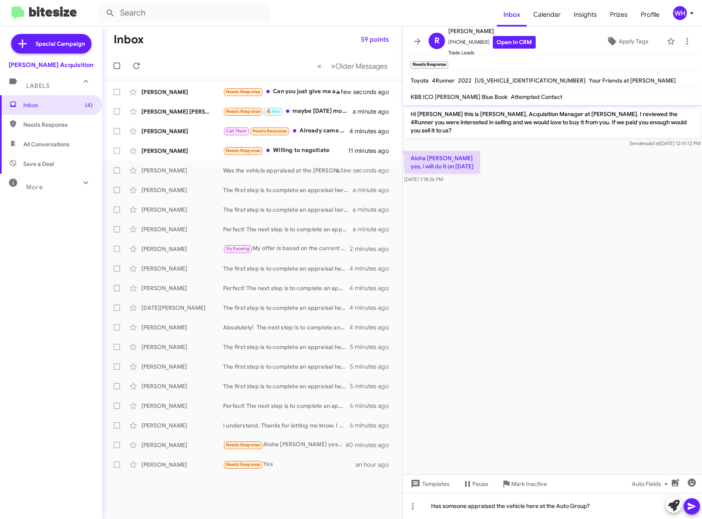
drag, startPoint x: 694, startPoint y: 506, endPoint x: 690, endPoint y: 500, distance: 6.7
click at [693, 505] on icon at bounding box center [692, 507] width 10 height 10
click at [156, 132] on div "[PERSON_NAME]" at bounding box center [182, 131] width 82 height 8
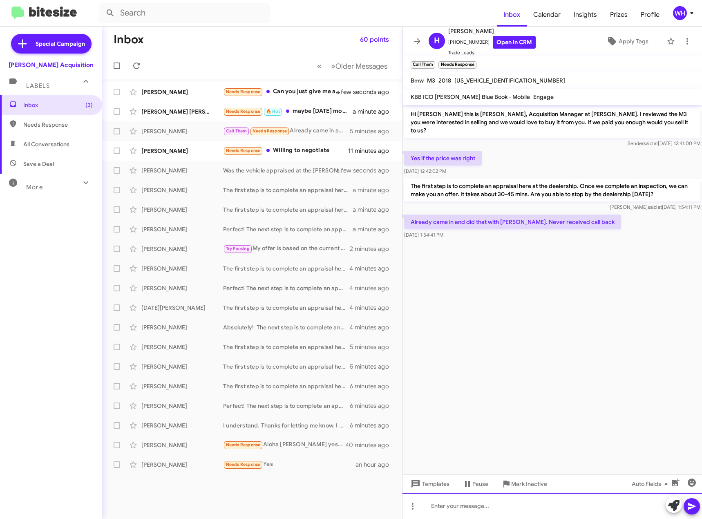
click at [472, 509] on div at bounding box center [553, 506] width 300 height 26
click at [693, 504] on icon at bounding box center [692, 507] width 10 height 10
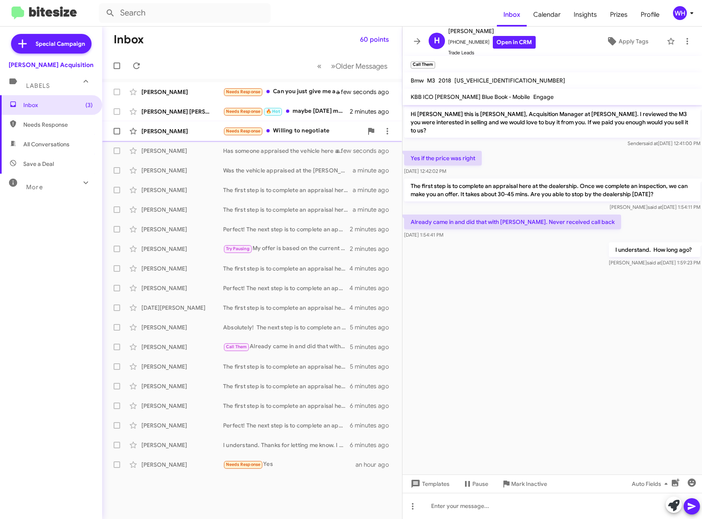
click at [157, 125] on div "[PERSON_NAME] Needs Response Willing to negotiate 12 minutes ago" at bounding box center [252, 131] width 287 height 16
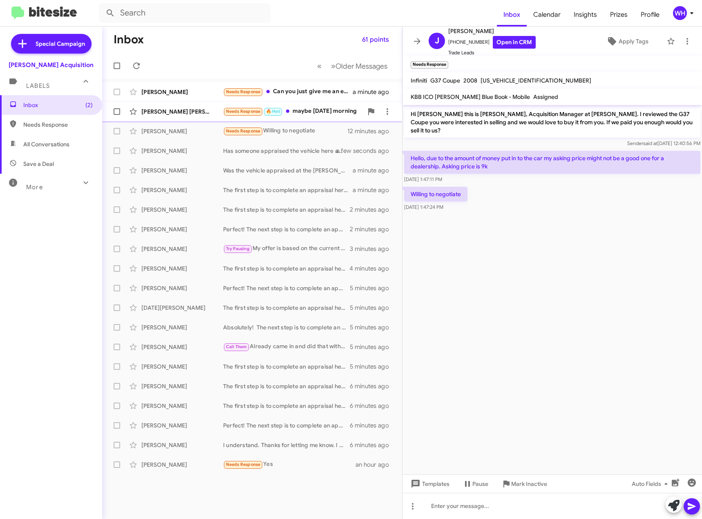
click at [169, 111] on div "[PERSON_NAME] [PERSON_NAME]" at bounding box center [182, 112] width 82 height 8
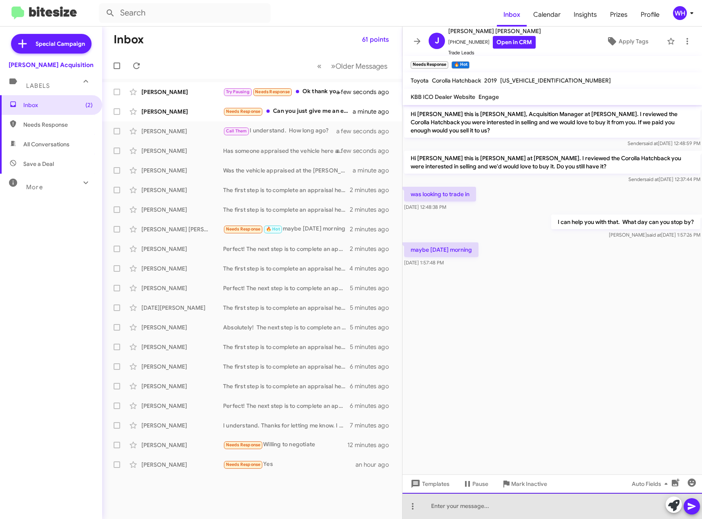
click at [483, 513] on div at bounding box center [553, 506] width 300 height 26
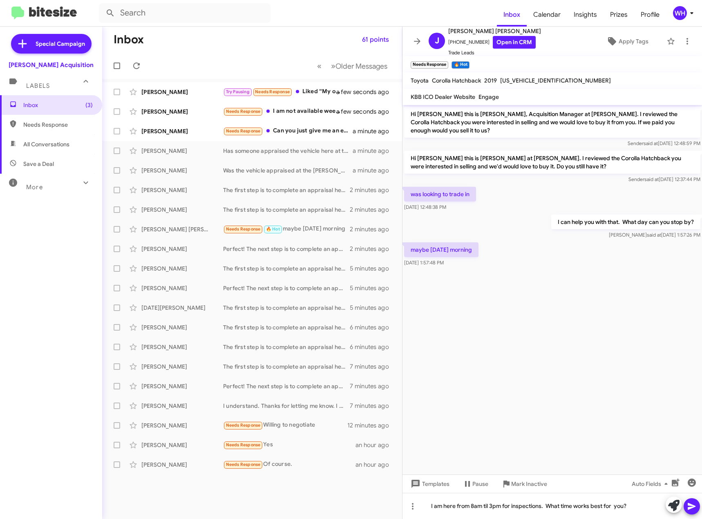
click at [697, 509] on button at bounding box center [692, 506] width 16 height 16
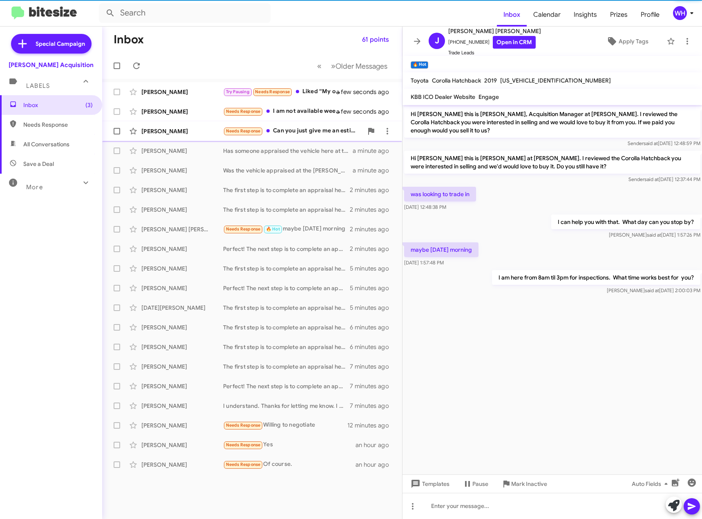
click at [164, 133] on div "[PERSON_NAME]" at bounding box center [182, 131] width 82 height 8
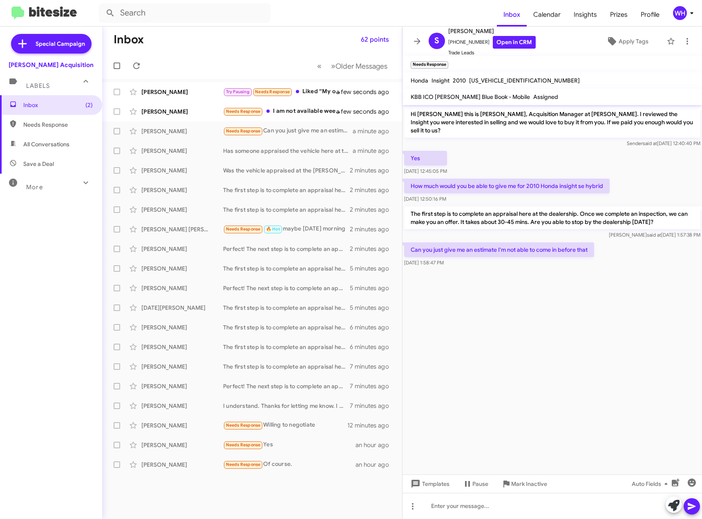
click at [604, 278] on cdk-virtual-scroll-viewport "Hi [PERSON_NAME] this is [PERSON_NAME], Acquisition Manager at [PERSON_NAME]. I…" at bounding box center [553, 290] width 300 height 370
click at [519, 509] on div at bounding box center [553, 506] width 300 height 26
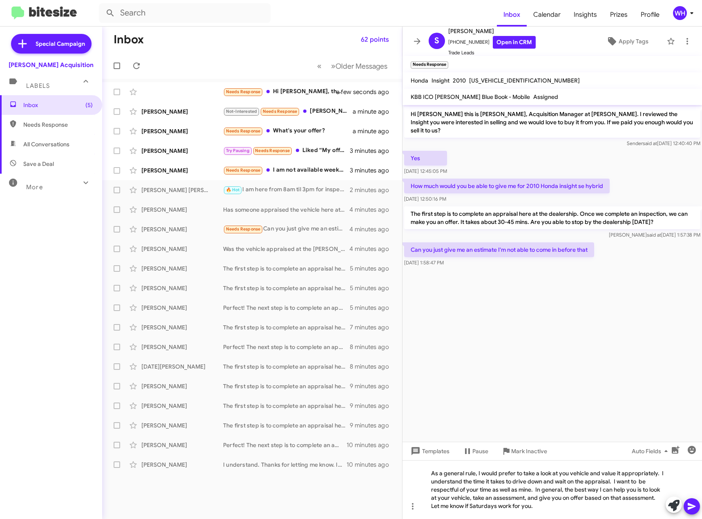
click at [689, 499] on span at bounding box center [692, 506] width 10 height 16
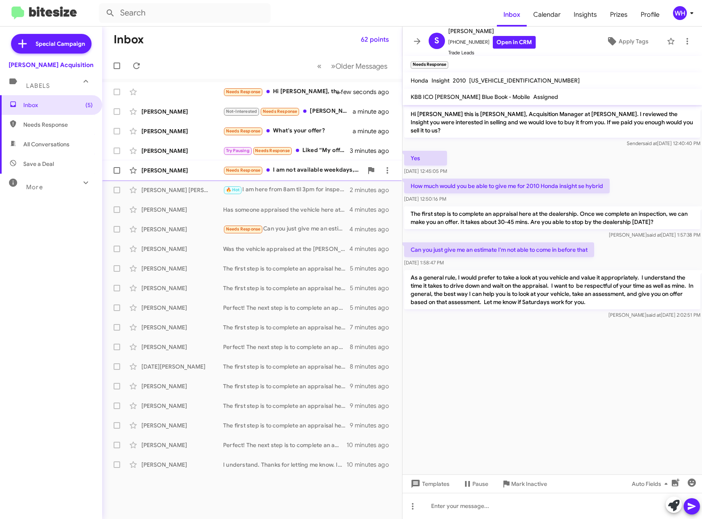
click at [163, 169] on div "[PERSON_NAME]" at bounding box center [182, 170] width 82 height 8
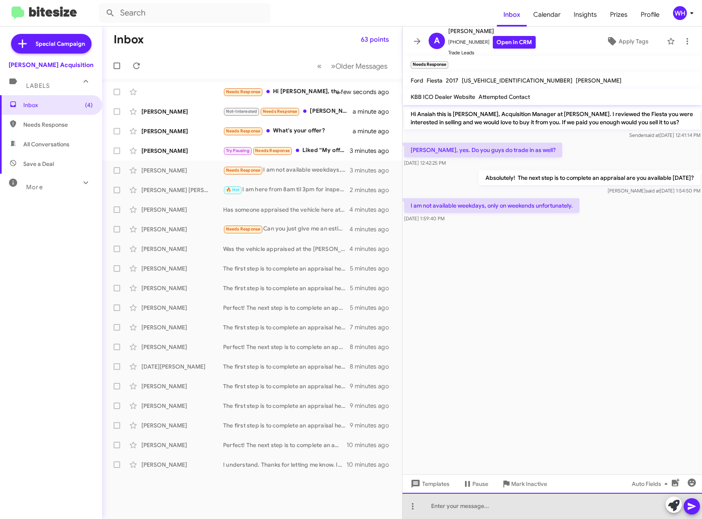
click at [472, 507] on div at bounding box center [553, 506] width 300 height 26
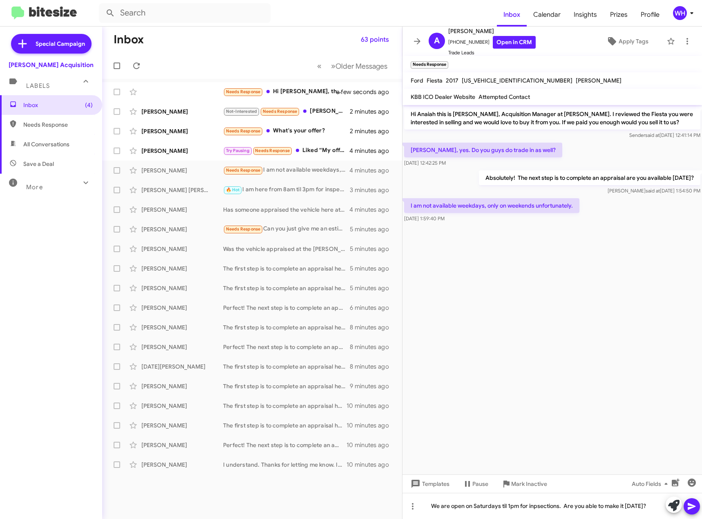
click at [692, 510] on icon at bounding box center [692, 507] width 10 height 10
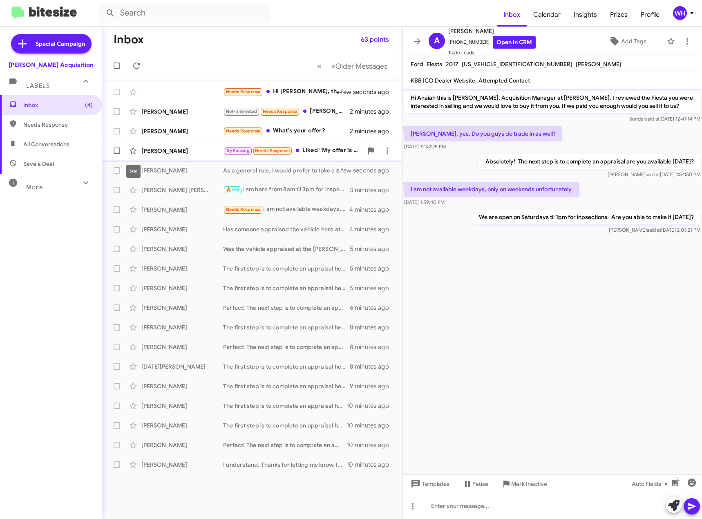
drag, startPoint x: 140, startPoint y: 149, endPoint x: 164, endPoint y: 151, distance: 24.6
click at [141, 149] on span at bounding box center [133, 151] width 16 height 10
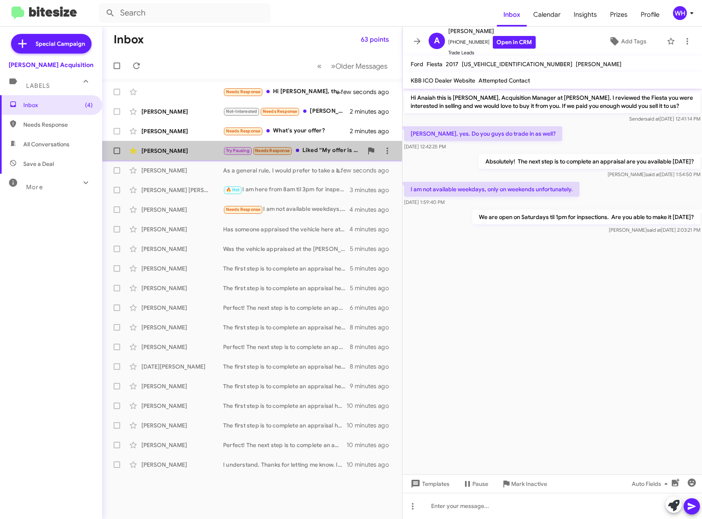
drag, startPoint x: 166, startPoint y: 146, endPoint x: 179, endPoint y: 152, distance: 13.9
click at [167, 147] on div "[PERSON_NAME] Try Pausing Needs Response Liked “My offer is based on the curren…" at bounding box center [252, 151] width 287 height 16
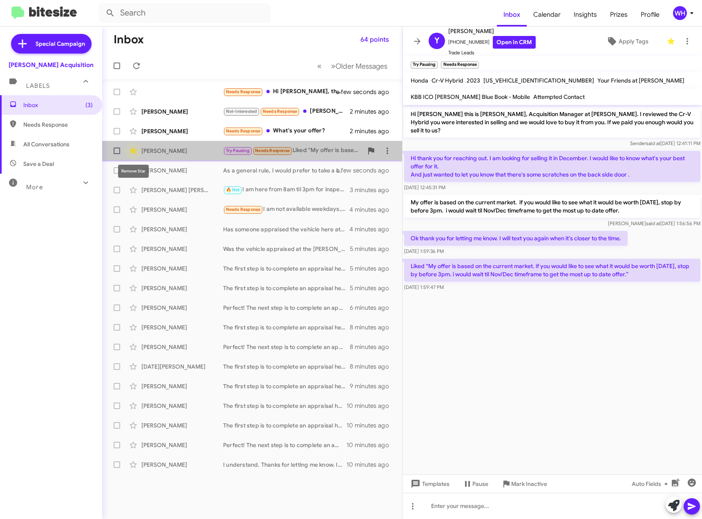
click at [131, 153] on icon at bounding box center [133, 151] width 7 height 7
click at [171, 148] on div "[PERSON_NAME]" at bounding box center [182, 151] width 82 height 8
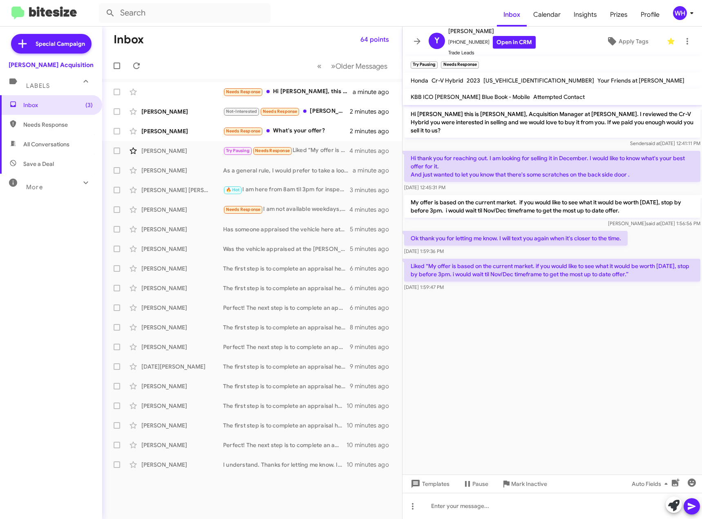
click at [490, 296] on cdk-virtual-scroll-viewport "Hi [PERSON_NAME] this is [PERSON_NAME], Acquisition Manager at [PERSON_NAME]. I…" at bounding box center [553, 290] width 300 height 370
click at [170, 129] on div "[PERSON_NAME]" at bounding box center [182, 131] width 82 height 8
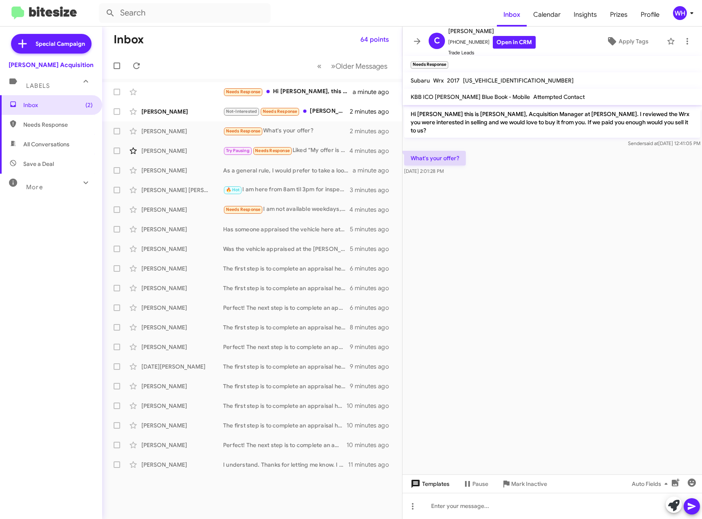
click at [433, 485] on span "Templates" at bounding box center [429, 484] width 40 height 15
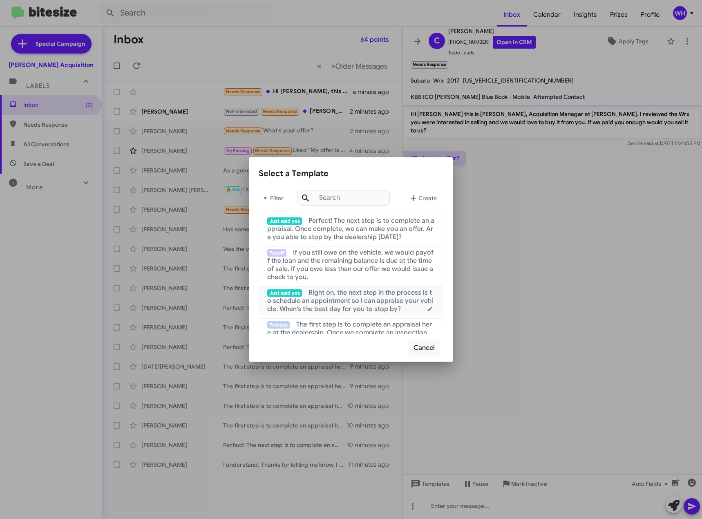
click at [332, 295] on span "Right on, the next step in the process is to schedule an appointment so I can a…" at bounding box center [350, 301] width 166 height 25
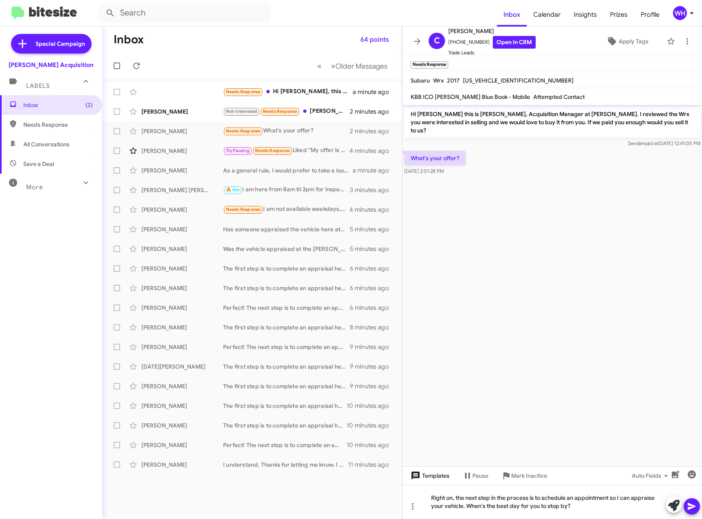
click at [437, 476] on span "Templates" at bounding box center [429, 476] width 40 height 15
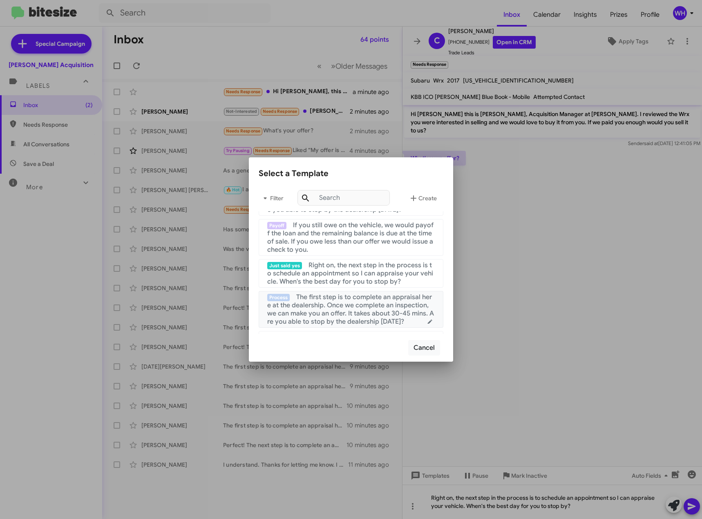
scroll to position [41, 0]
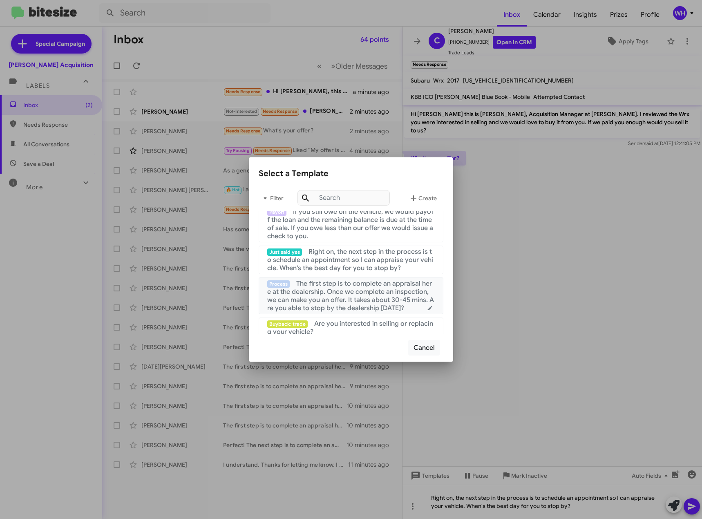
click at [334, 298] on span "The first step is to complete an appraisal here at the dealership. Once we comp…" at bounding box center [350, 296] width 167 height 33
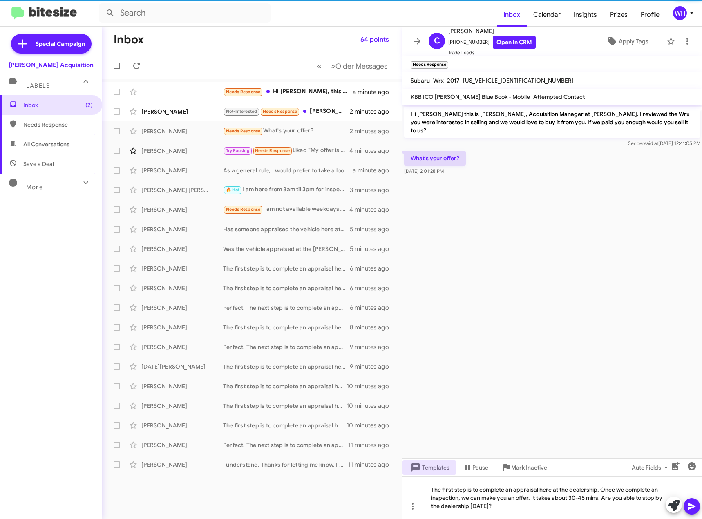
click at [691, 500] on span at bounding box center [692, 506] width 10 height 16
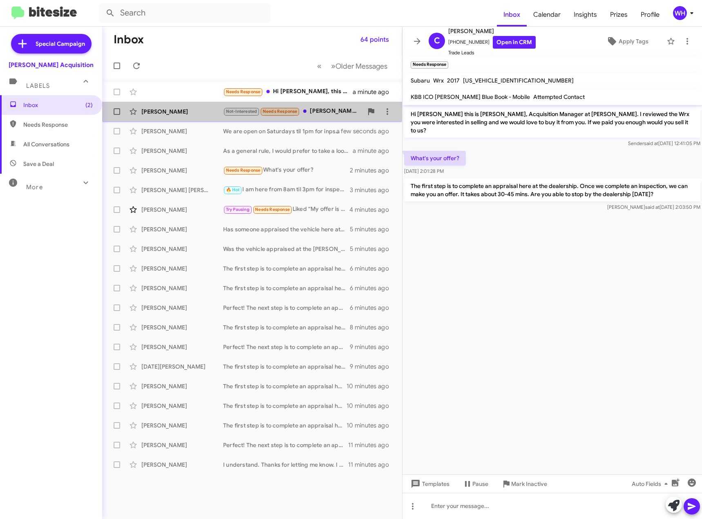
click at [164, 111] on div "[PERSON_NAME]" at bounding box center [182, 112] width 82 height 8
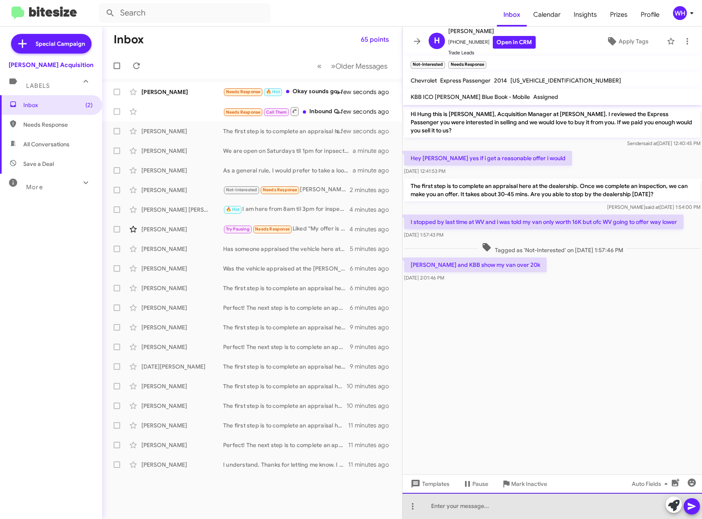
click at [530, 512] on div at bounding box center [553, 506] width 300 height 26
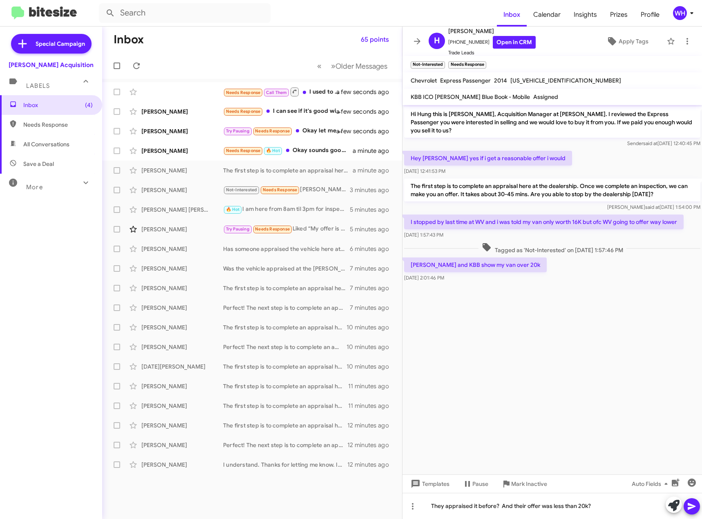
click at [694, 507] on icon at bounding box center [692, 506] width 8 height 7
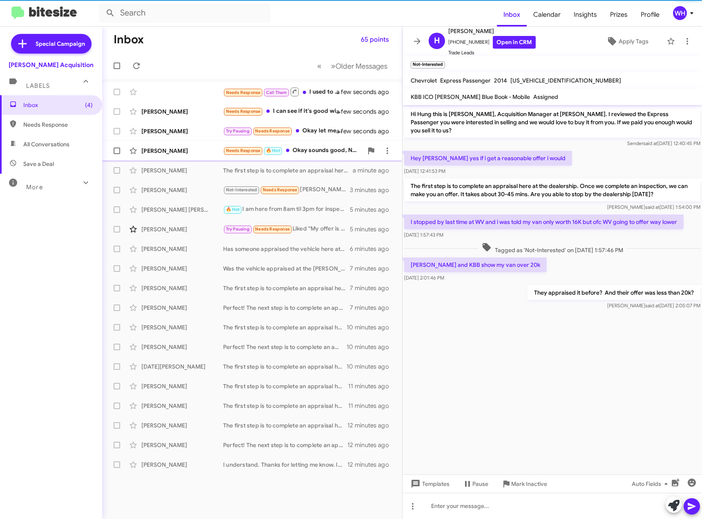
click at [173, 145] on div "[PERSON_NAME] Needs Response 🔥 Hot Okay sounds good, Not [DATE]. Is it okay if …" at bounding box center [252, 151] width 287 height 16
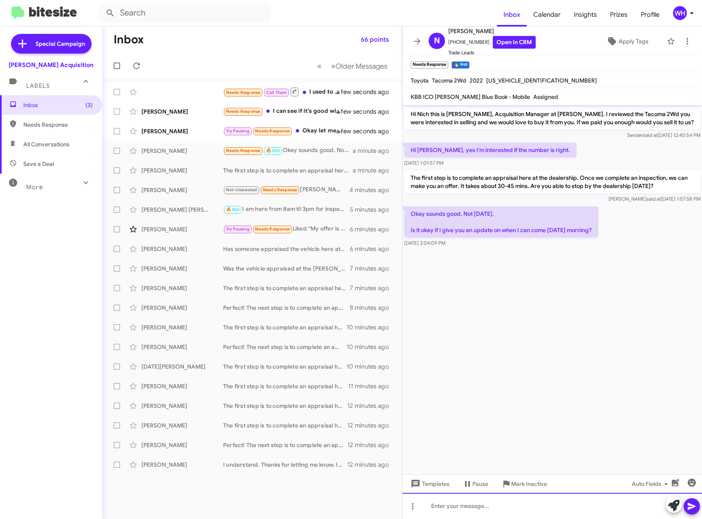
click at [473, 507] on div at bounding box center [553, 506] width 300 height 26
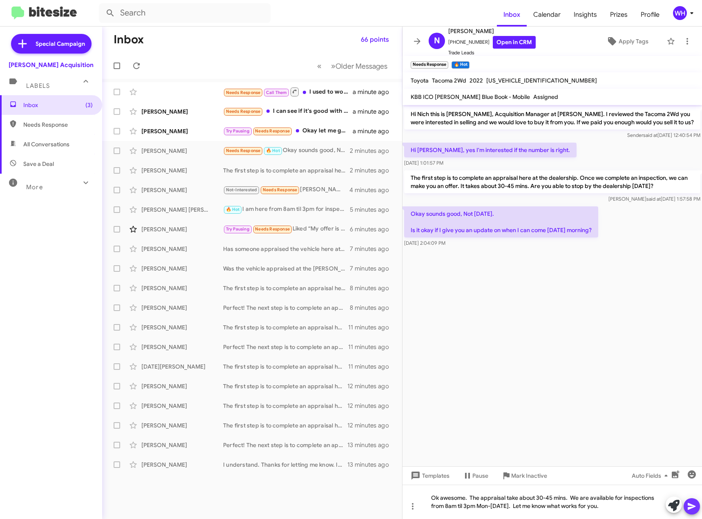
click at [689, 506] on icon at bounding box center [692, 507] width 10 height 10
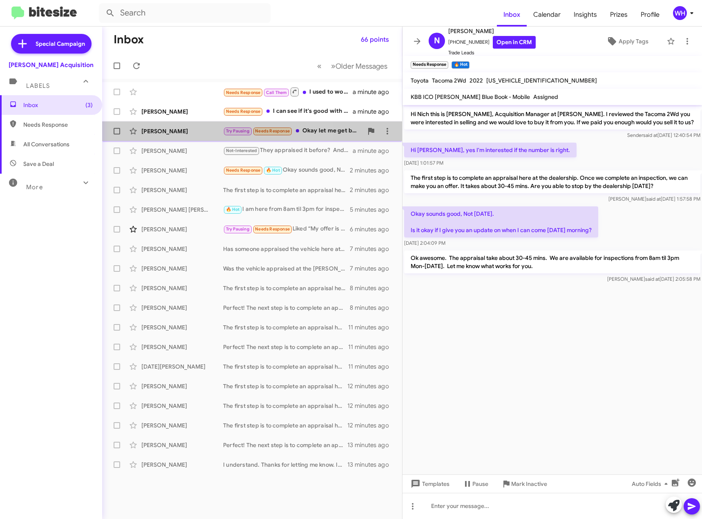
click at [161, 130] on div "[PERSON_NAME]" at bounding box center [182, 131] width 82 height 8
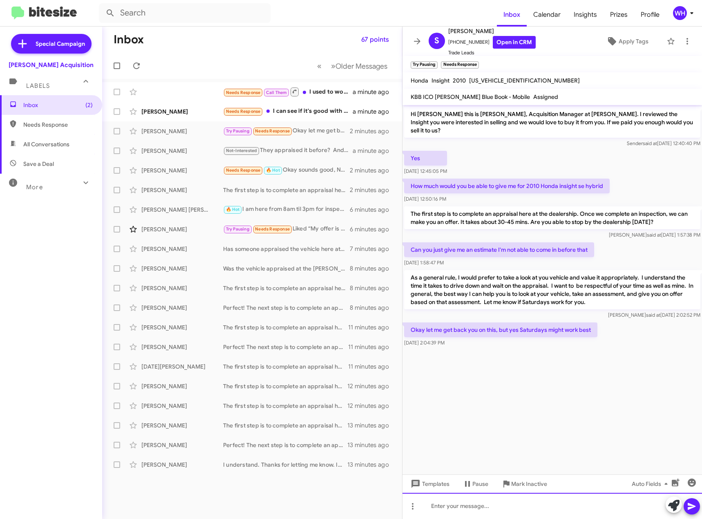
click at [475, 512] on div at bounding box center [553, 506] width 300 height 26
click at [691, 508] on icon at bounding box center [692, 506] width 8 height 7
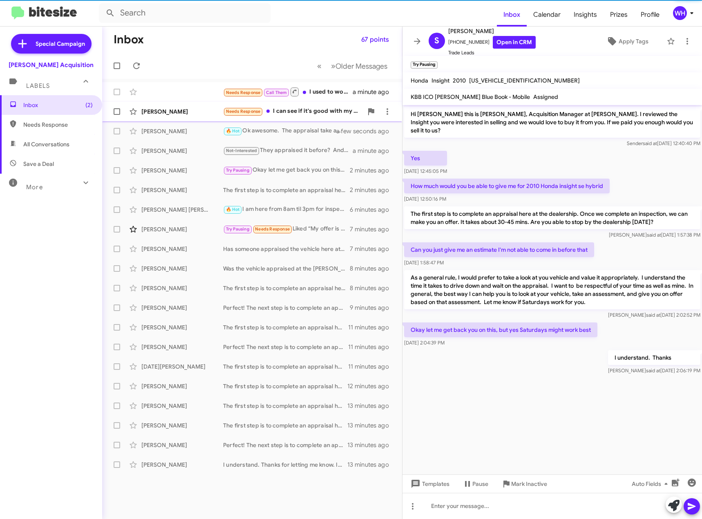
click at [156, 112] on div "[PERSON_NAME]" at bounding box center [182, 112] width 82 height 8
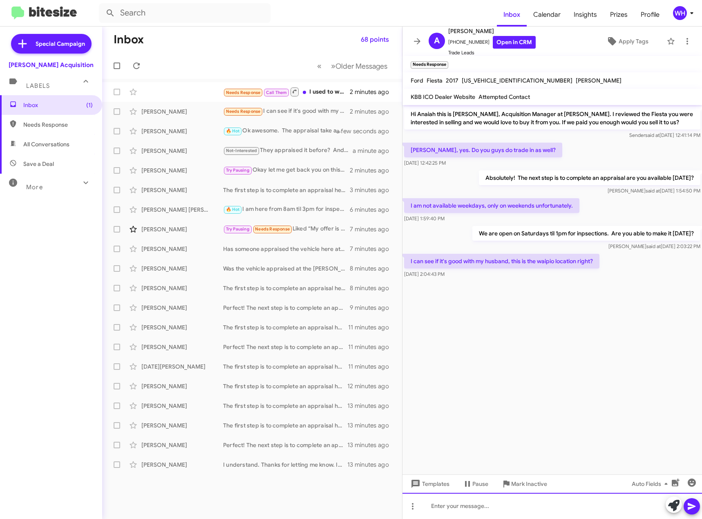
click at [478, 512] on div at bounding box center [553, 506] width 300 height 26
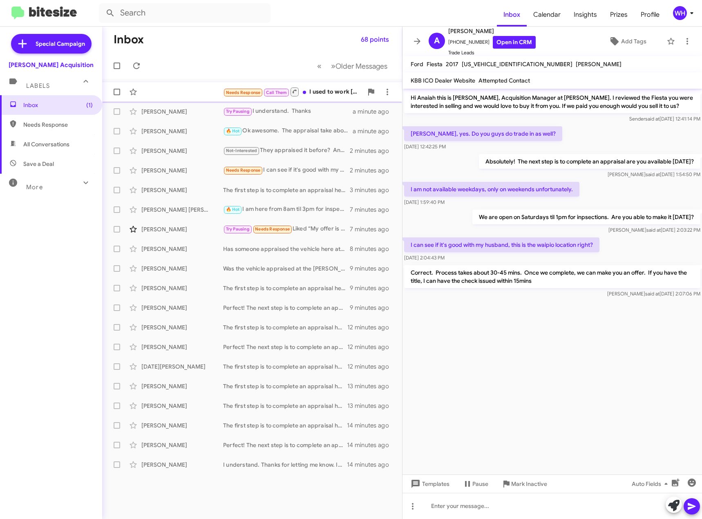
click at [196, 93] on div "Needs Response Call Them I used to work [PERSON_NAME] group with you guys, I wo…" at bounding box center [252, 92] width 287 height 16
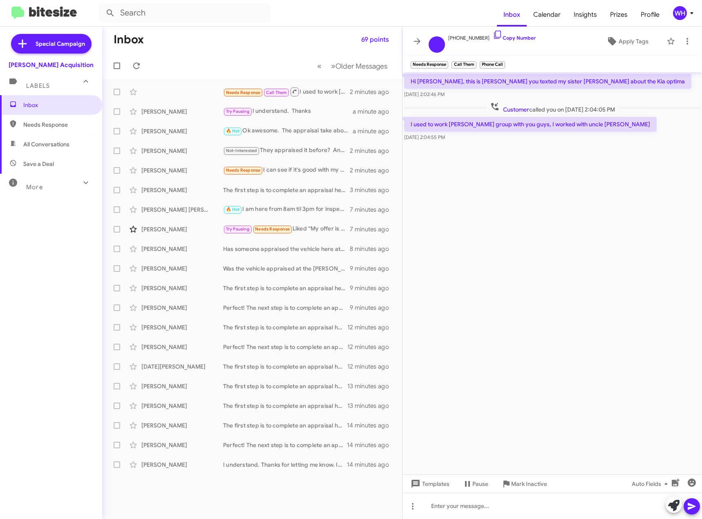
click at [577, 259] on cdk-virtual-scroll-viewport "Hi [PERSON_NAME], this is [PERSON_NAME] you texted my sister [PERSON_NAME] abou…" at bounding box center [553, 273] width 300 height 402
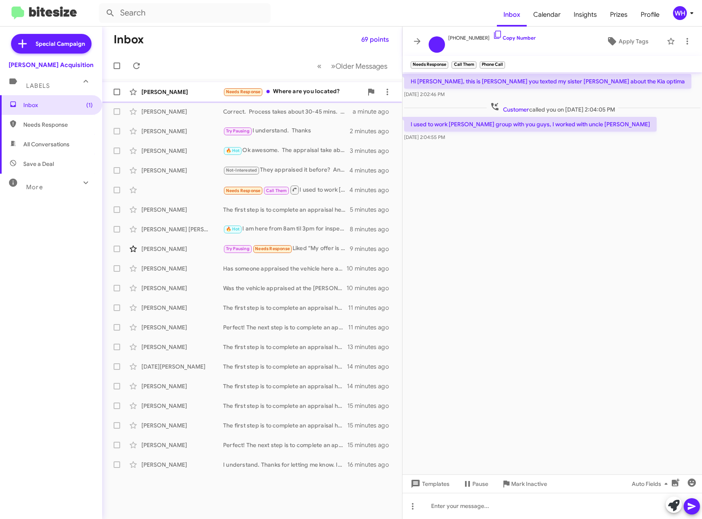
click at [157, 91] on div "[PERSON_NAME]" at bounding box center [182, 92] width 82 height 8
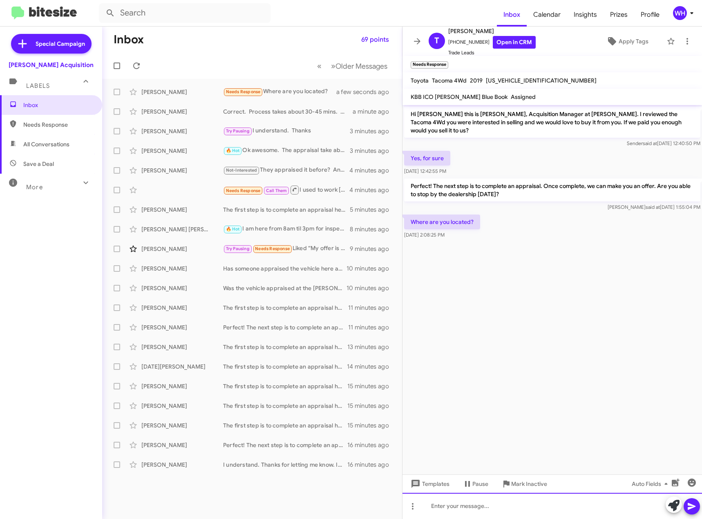
click at [468, 506] on div at bounding box center [553, 506] width 300 height 26
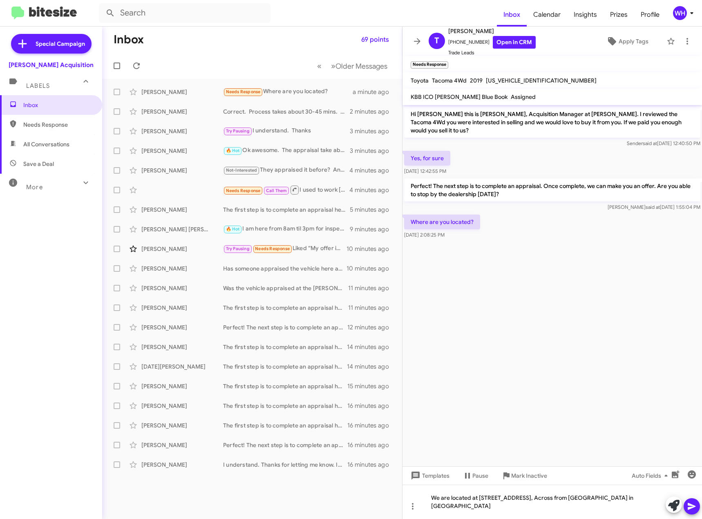
click at [697, 507] on button at bounding box center [692, 506] width 16 height 16
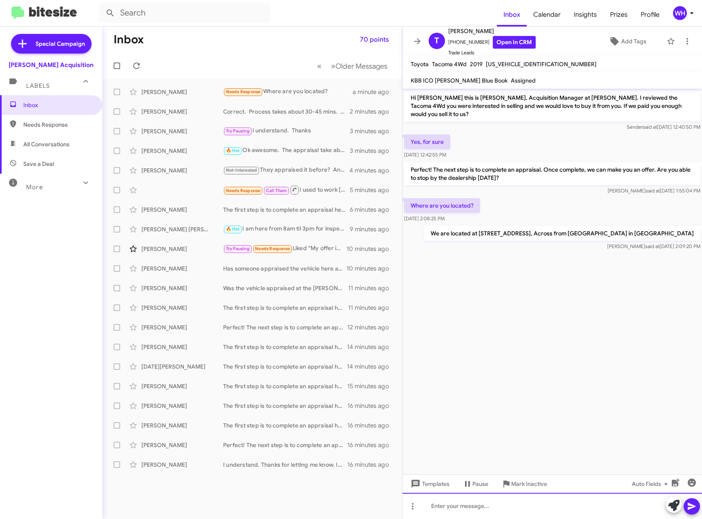
click at [462, 508] on div at bounding box center [553, 506] width 300 height 26
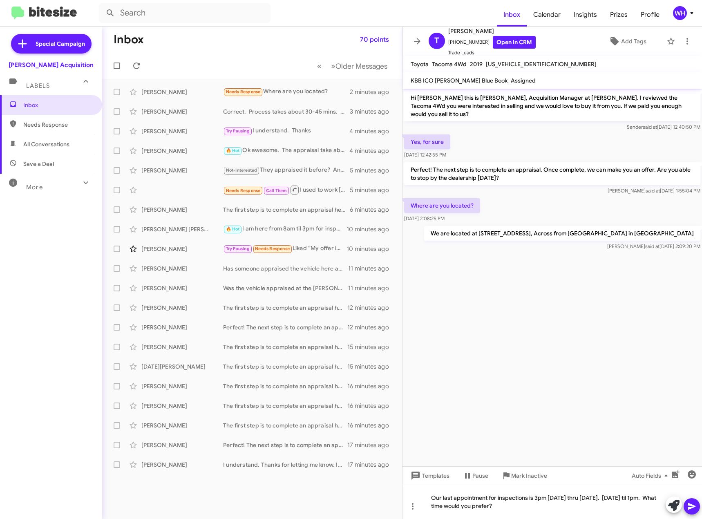
click at [690, 503] on icon at bounding box center [692, 507] width 10 height 10
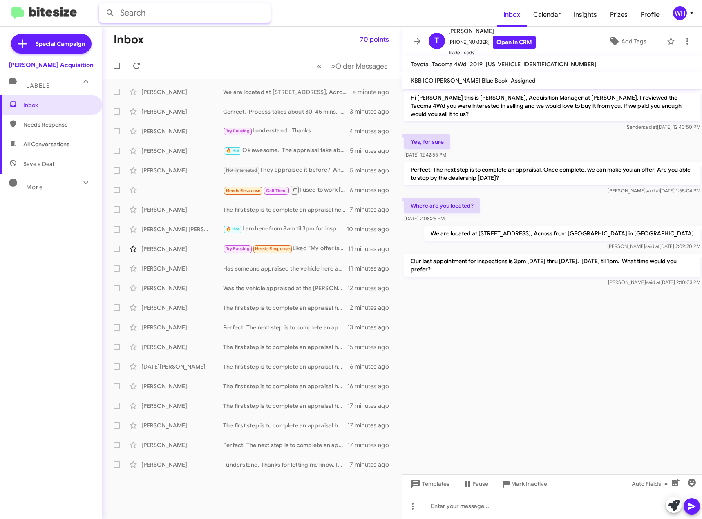
click at [152, 15] on input "text" at bounding box center [185, 13] width 172 height 20
type input "[PERSON_NAME]"
click at [102, 5] on button at bounding box center [110, 13] width 16 height 16
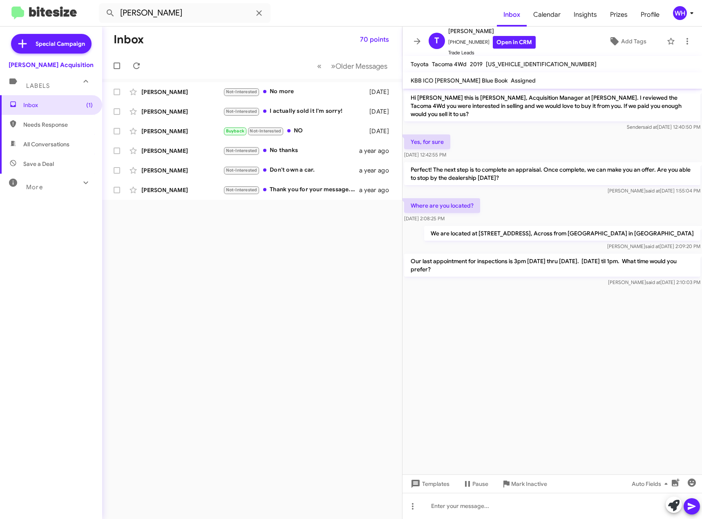
drag, startPoint x: 212, startPoint y: 346, endPoint x: 211, endPoint y: 328, distance: 18.4
click at [213, 343] on div "Inbox 70 points « Previous » Next Older Messages [PERSON_NAME] Not-Interested N…" at bounding box center [252, 273] width 300 height 493
click at [31, 108] on span "Inbox (1)" at bounding box center [58, 105] width 70 height 8
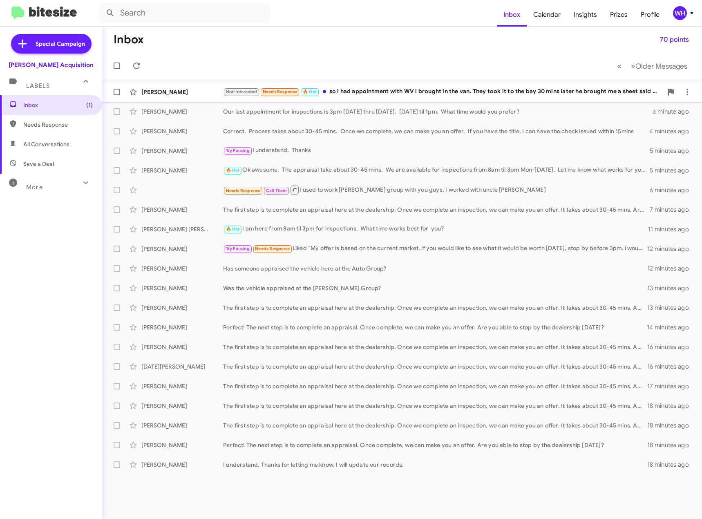
click at [173, 93] on div "[PERSON_NAME]" at bounding box center [182, 92] width 82 height 8
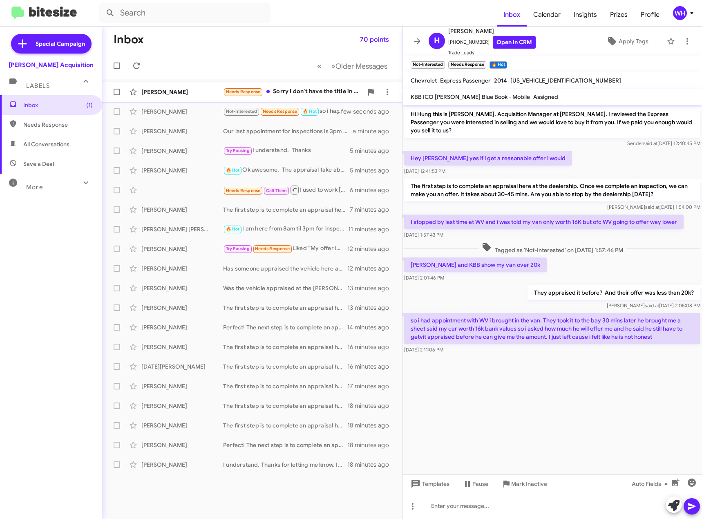
click at [166, 89] on div "[PERSON_NAME]" at bounding box center [182, 92] width 82 height 8
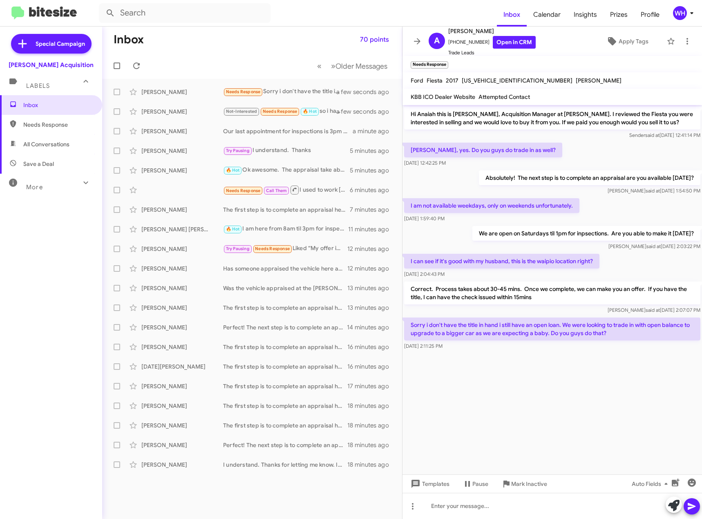
click at [63, 265] on div "Inbox Needs Response All Conversations Save a Deal More Important 🔥 Hot Appoint…" at bounding box center [51, 251] width 102 height 312
click at [172, 290] on div "[PERSON_NAME]" at bounding box center [182, 288] width 82 height 8
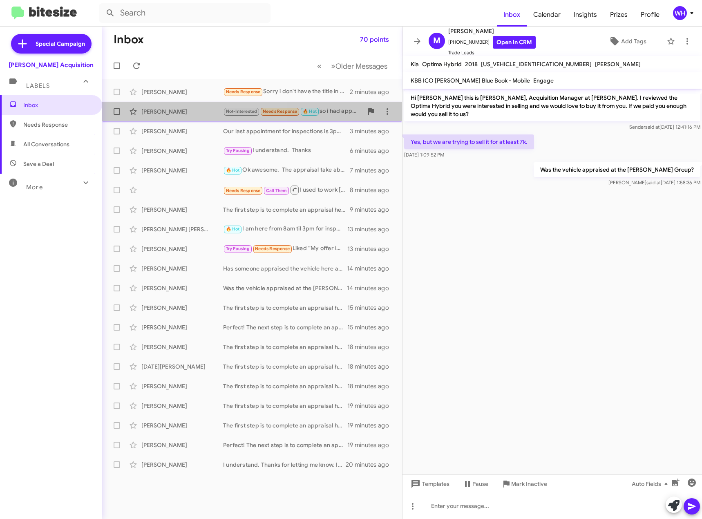
click at [189, 115] on div "[PERSON_NAME]" at bounding box center [182, 112] width 82 height 8
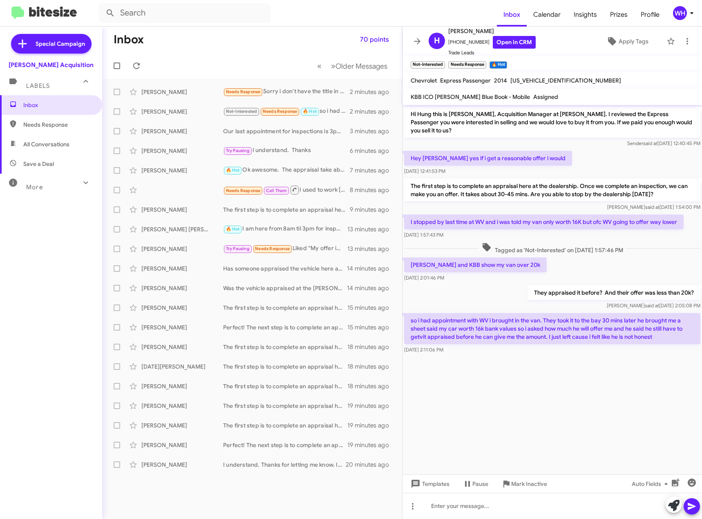
click at [523, 406] on cdk-virtual-scroll-viewport "Hi Hung this is [PERSON_NAME], Acquisition Manager at [PERSON_NAME]. I reviewed…" at bounding box center [553, 290] width 300 height 370
click at [538, 78] on span "[US_VEHICLE_IDENTIFICATION_NUMBER]" at bounding box center [566, 80] width 111 height 7
click at [537, 78] on span "[US_VEHICLE_IDENTIFICATION_NUMBER]" at bounding box center [566, 80] width 111 height 7
copy span "[US_VEHICLE_IDENTIFICATION_NUMBER]"
click at [470, 511] on div at bounding box center [553, 506] width 300 height 26
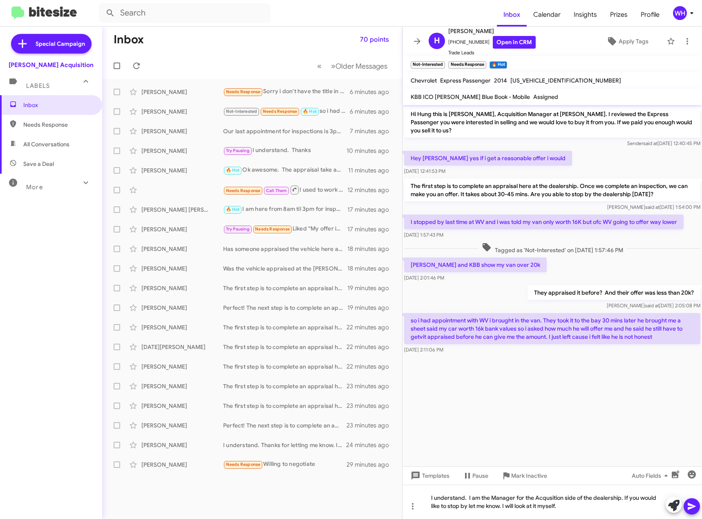
click at [696, 505] on icon at bounding box center [692, 507] width 10 height 10
